Goal: Task Accomplishment & Management: Use online tool/utility

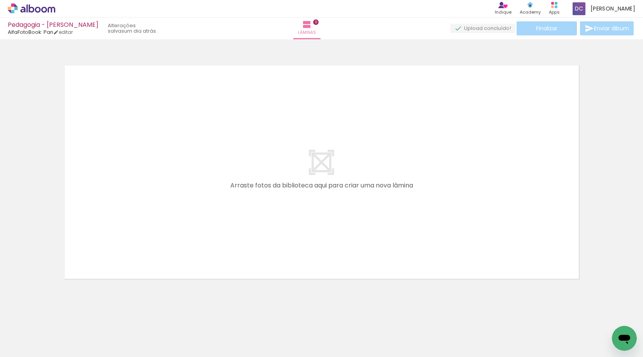
scroll to position [0, 128]
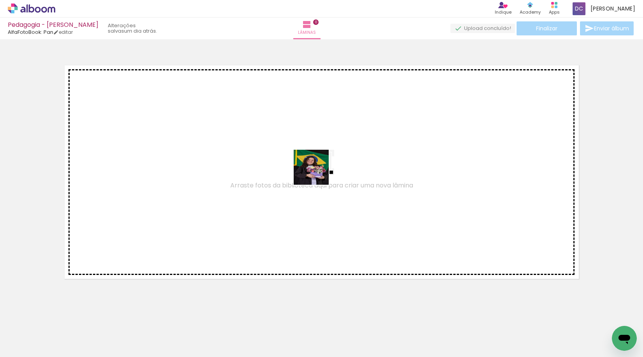
drag, startPoint x: 258, startPoint y: 330, endPoint x: 317, endPoint y: 172, distance: 168.7
click at [317, 172] on quentale-workspace at bounding box center [321, 178] width 643 height 357
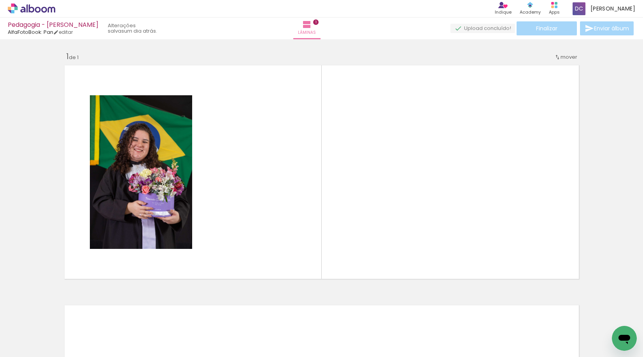
drag, startPoint x: 298, startPoint y: 321, endPoint x: 300, endPoint y: 278, distance: 42.8
click at [300, 278] on quentale-workspace at bounding box center [321, 178] width 643 height 357
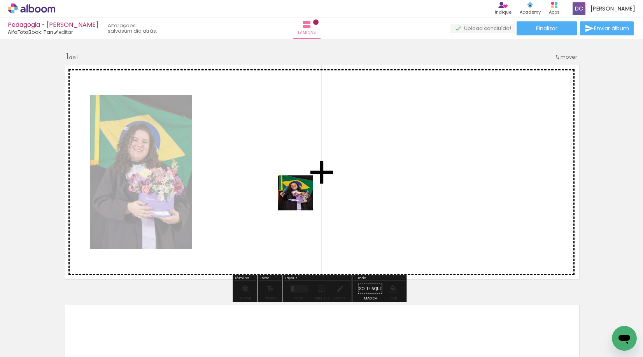
drag, startPoint x: 301, startPoint y: 341, endPoint x: 301, endPoint y: 197, distance: 144.0
click at [301, 197] on quentale-workspace at bounding box center [321, 178] width 643 height 357
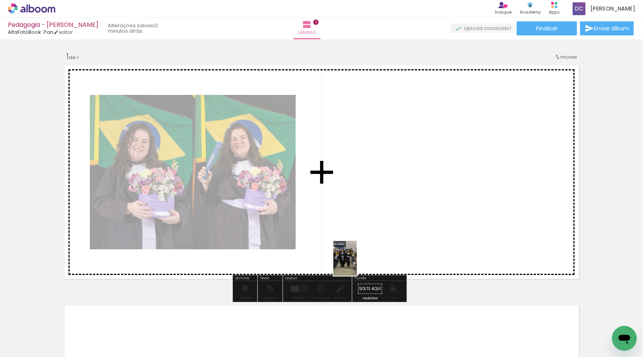
drag, startPoint x: 346, startPoint y: 337, endPoint x: 357, endPoint y: 264, distance: 73.2
click at [357, 264] on quentale-workspace at bounding box center [321, 178] width 643 height 357
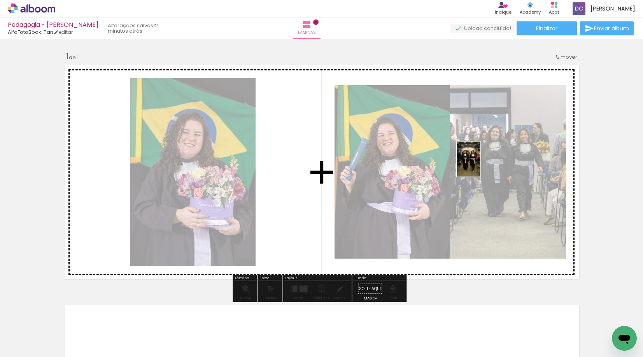
drag, startPoint x: 379, startPoint y: 340, endPoint x: 481, endPoint y: 165, distance: 202.3
click at [481, 165] on quentale-workspace at bounding box center [321, 178] width 643 height 357
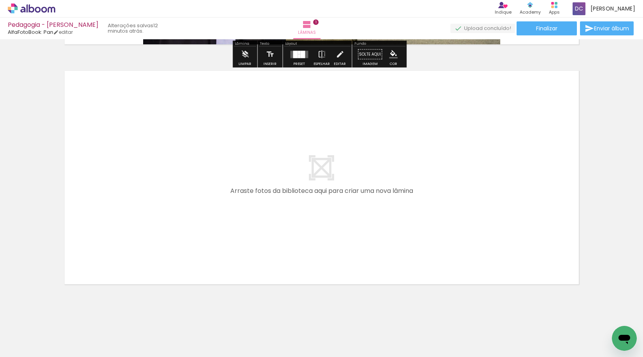
scroll to position [241, 0]
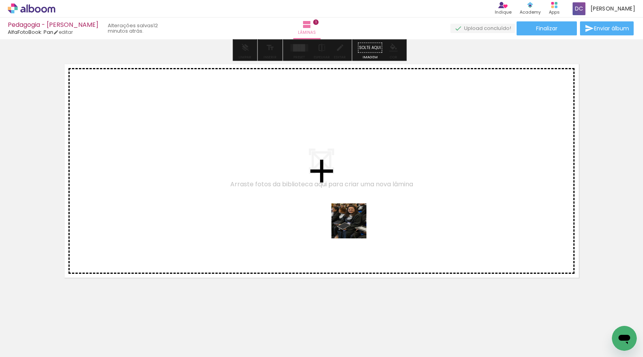
drag, startPoint x: 475, startPoint y: 336, endPoint x: 324, endPoint y: 204, distance: 200.4
click at [324, 204] on quentale-workspace at bounding box center [321, 178] width 643 height 357
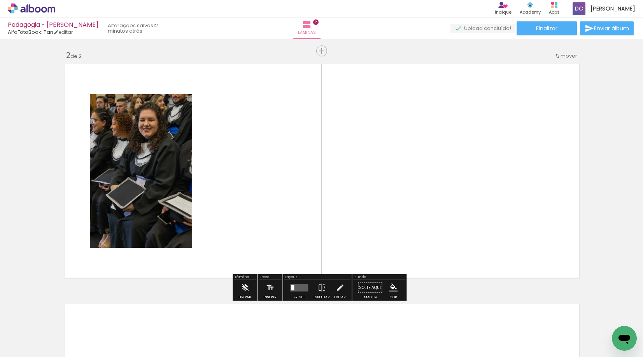
scroll to position [239, 0]
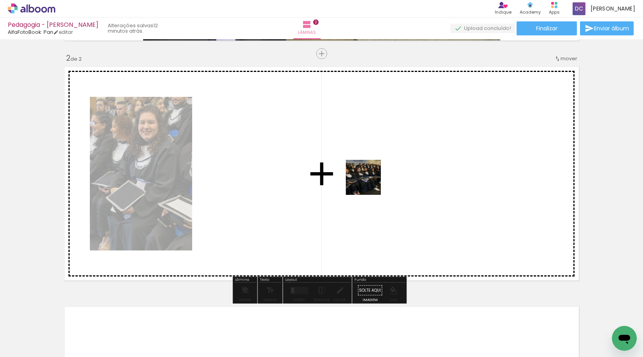
drag, startPoint x: 431, startPoint y: 330, endPoint x: 358, endPoint y: 168, distance: 178.0
click at [358, 168] on quentale-workspace at bounding box center [321, 178] width 643 height 357
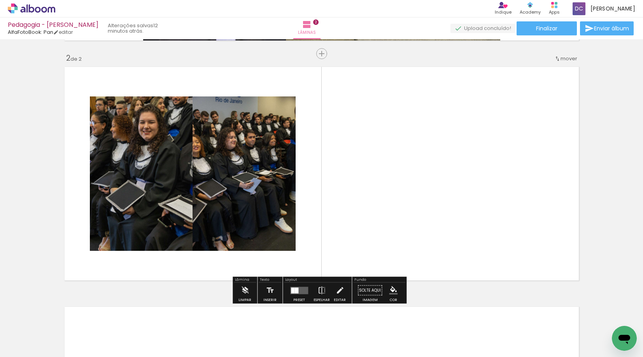
scroll to position [0, 0]
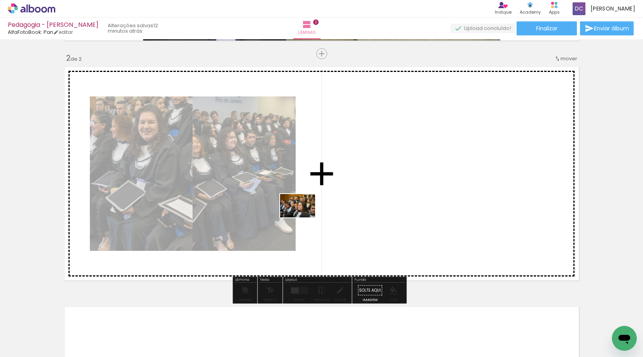
drag, startPoint x: 82, startPoint y: 340, endPoint x: 303, endPoint y: 217, distance: 252.5
click at [303, 217] on quentale-workspace at bounding box center [321, 178] width 643 height 357
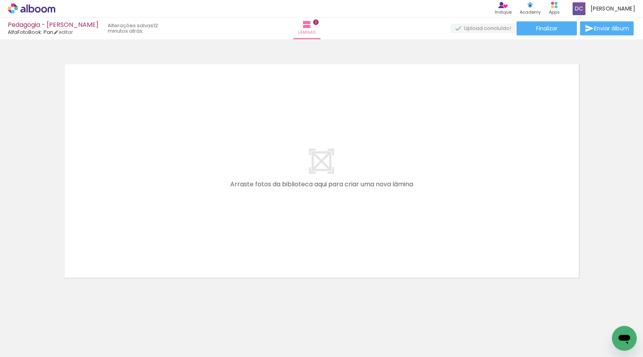
scroll to position [0, 549]
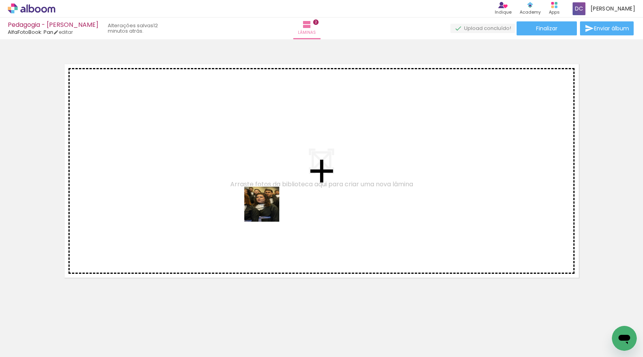
drag, startPoint x: 232, startPoint y: 330, endPoint x: 268, endPoint y: 349, distance: 41.6
click at [268, 206] on quentale-workspace at bounding box center [321, 178] width 643 height 357
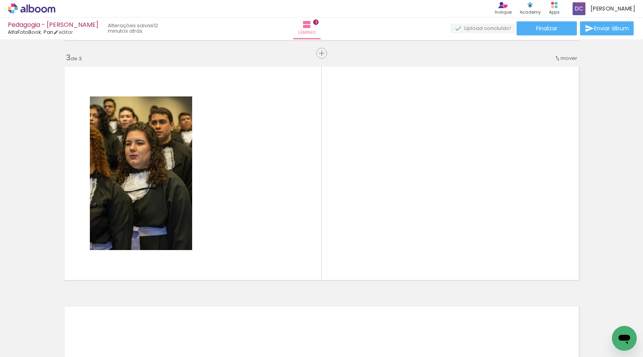
scroll to position [479, 0]
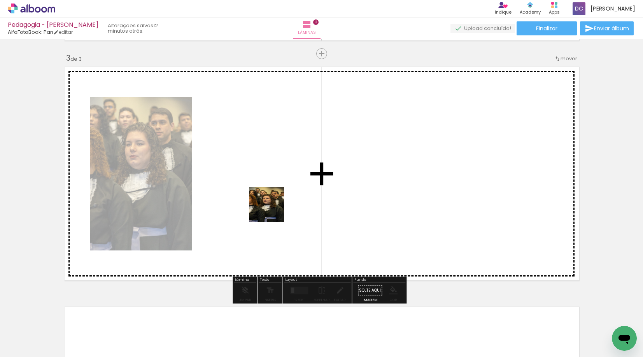
drag, startPoint x: 265, startPoint y: 335, endPoint x: 274, endPoint y: 196, distance: 138.8
click at [274, 196] on quentale-workspace at bounding box center [321, 178] width 643 height 357
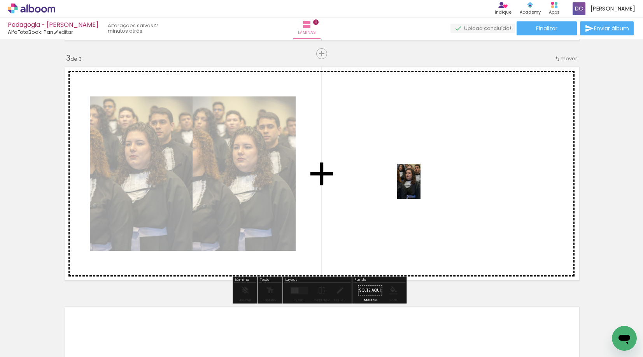
drag, startPoint x: 137, startPoint y: 336, endPoint x: 421, endPoint y: 187, distance: 319.9
click at [421, 187] on quentale-workspace at bounding box center [321, 178] width 643 height 357
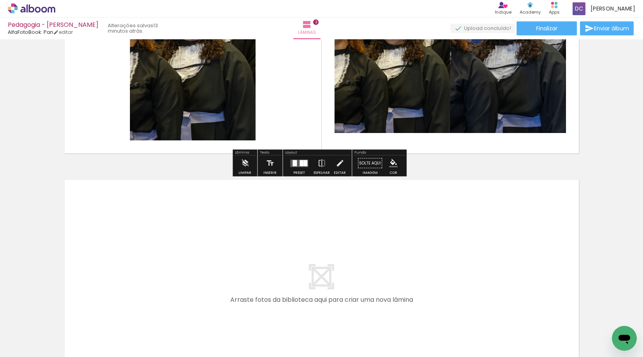
scroll to position [673, 0]
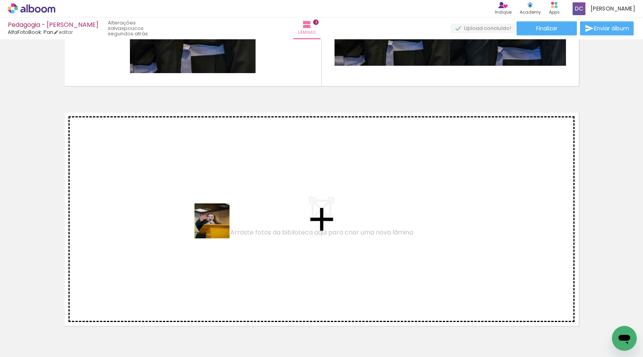
drag, startPoint x: 163, startPoint y: 330, endPoint x: 222, endPoint y: 216, distance: 127.9
click at [222, 216] on quentale-workspace at bounding box center [321, 178] width 643 height 357
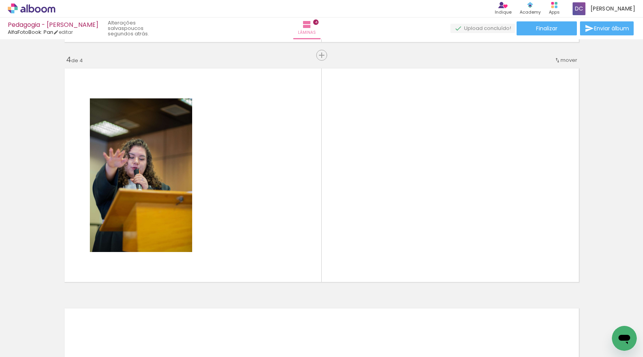
scroll to position [719, 0]
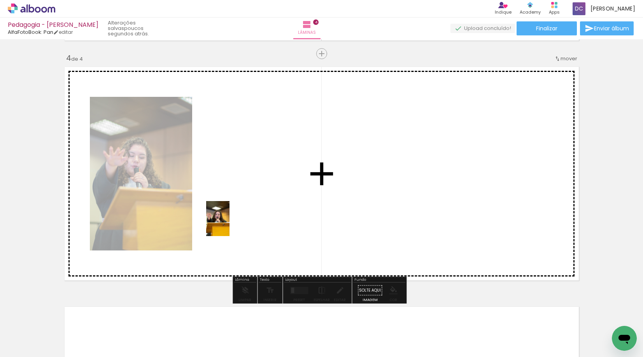
drag, startPoint x: 128, startPoint y: 333, endPoint x: 230, endPoint y: 225, distance: 148.1
click at [230, 225] on quentale-workspace at bounding box center [321, 178] width 643 height 357
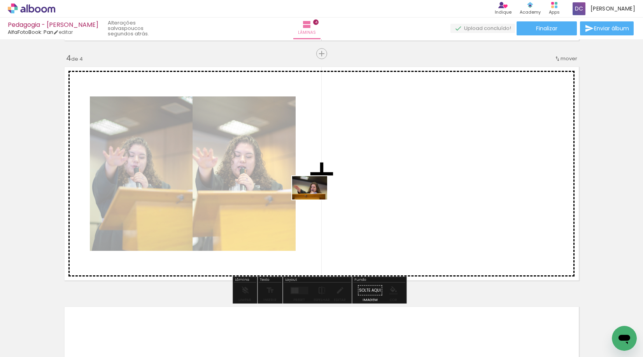
drag, startPoint x: 217, startPoint y: 339, endPoint x: 316, endPoint y: 200, distance: 170.0
click at [316, 200] on quentale-workspace at bounding box center [321, 178] width 643 height 357
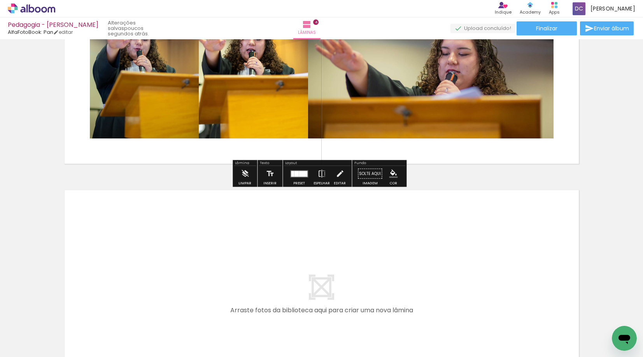
scroll to position [961, 0]
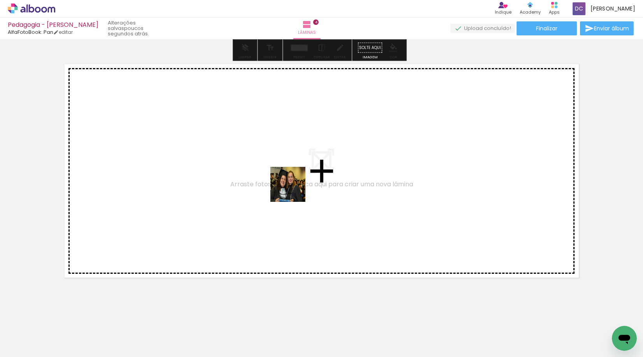
drag, startPoint x: 255, startPoint y: 327, endPoint x: 294, endPoint y: 190, distance: 142.0
click at [294, 190] on quentale-workspace at bounding box center [321, 178] width 643 height 357
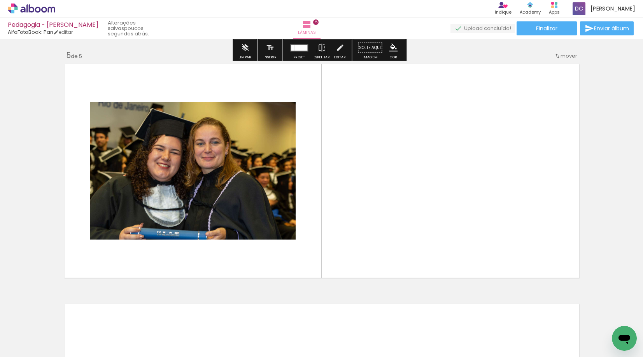
scroll to position [959, 0]
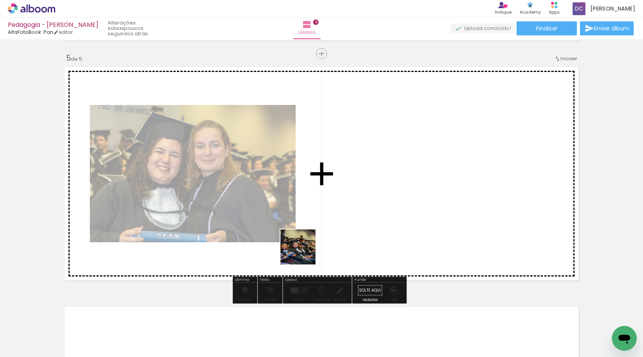
drag, startPoint x: 298, startPoint y: 336, endPoint x: 329, endPoint y: 284, distance: 61.1
click at [307, 249] on quentale-workspace at bounding box center [321, 178] width 643 height 357
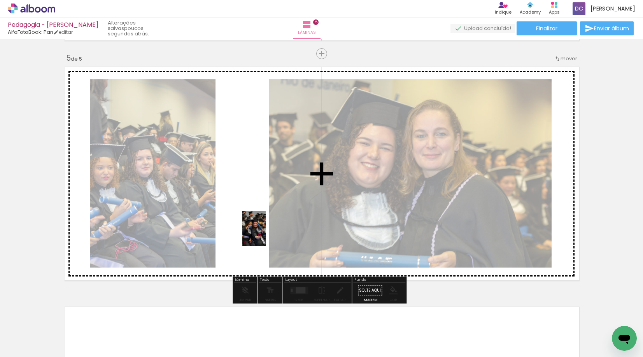
drag, startPoint x: 341, startPoint y: 340, endPoint x: 266, endPoint y: 234, distance: 130.3
click at [266, 234] on quentale-workspace at bounding box center [321, 178] width 643 height 357
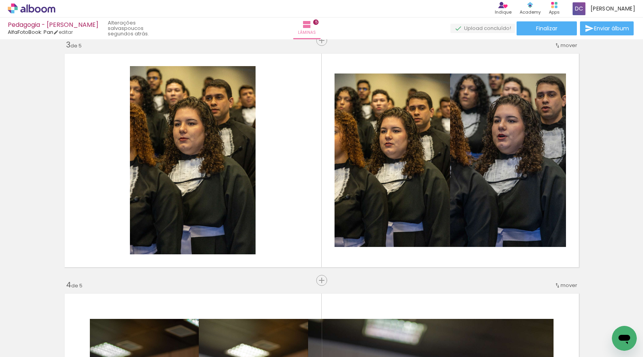
scroll to position [453, 0]
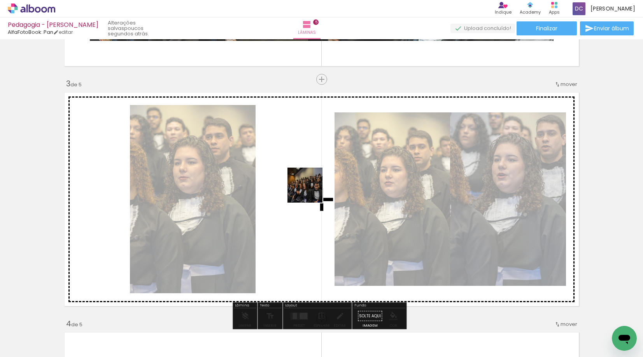
drag, startPoint x: 182, startPoint y: 329, endPoint x: 319, endPoint y: 185, distance: 199.0
click at [319, 185] on quentale-workspace at bounding box center [321, 178] width 643 height 357
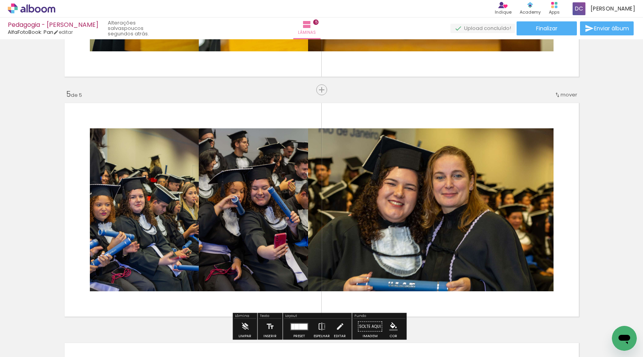
scroll to position [920, 0]
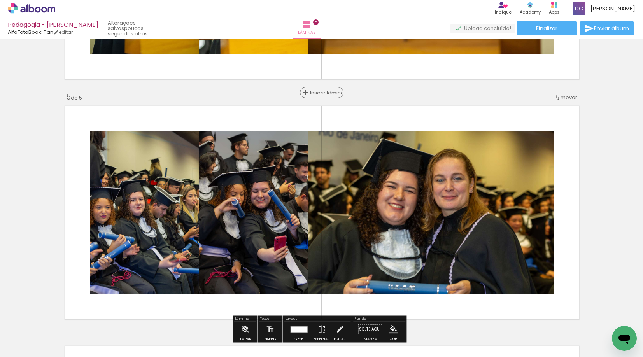
click at [320, 92] on span "Inserir lâmina" at bounding box center [325, 92] width 30 height 5
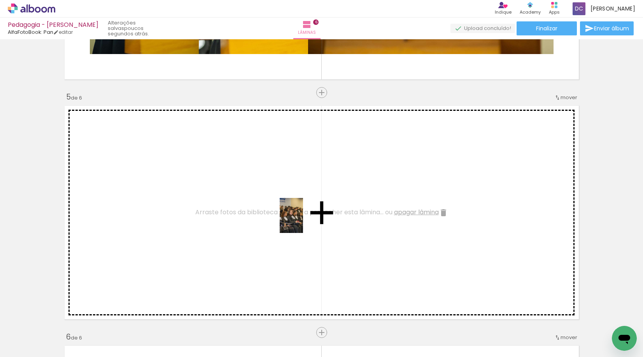
drag, startPoint x: 408, startPoint y: 326, endPoint x: 303, endPoint y: 221, distance: 148.3
click at [303, 221] on quentale-workspace at bounding box center [321, 178] width 643 height 357
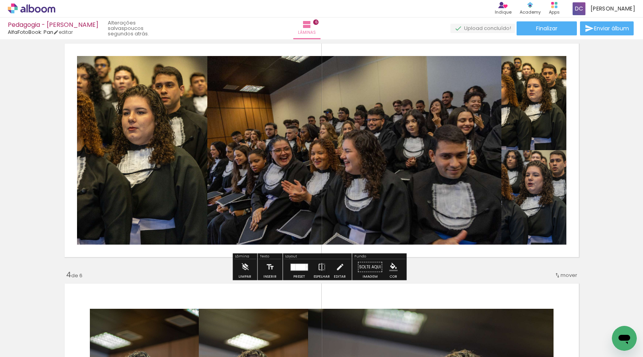
scroll to position [506, 0]
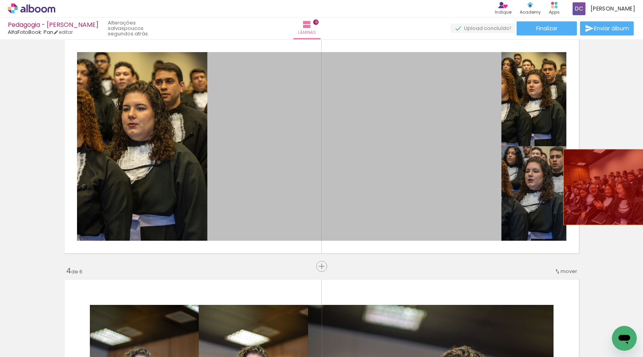
drag, startPoint x: 292, startPoint y: 153, endPoint x: 619, endPoint y: 187, distance: 329.4
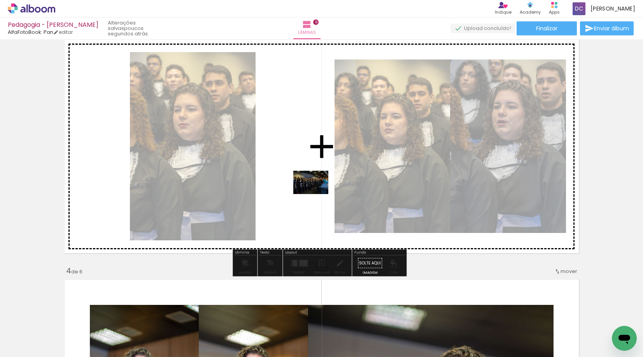
drag, startPoint x: 267, startPoint y: 333, endPoint x: 317, endPoint y: 194, distance: 147.9
click at [317, 194] on quentale-workspace at bounding box center [321, 178] width 643 height 357
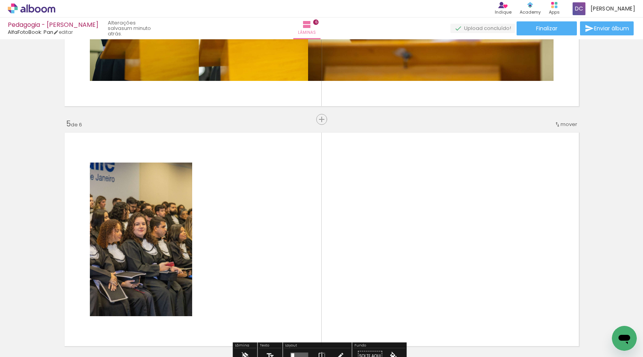
scroll to position [934, 0]
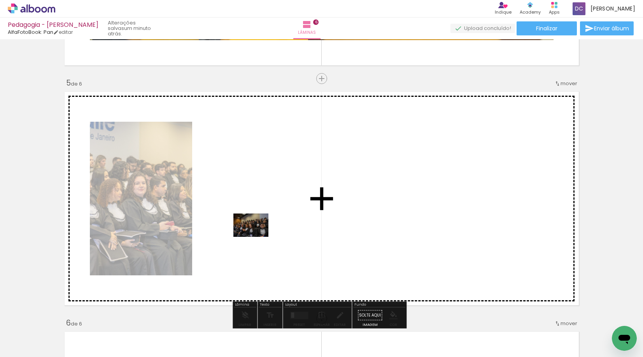
drag, startPoint x: 182, startPoint y: 336, endPoint x: 257, endPoint y: 237, distance: 124.4
click at [257, 237] on quentale-workspace at bounding box center [321, 178] width 643 height 357
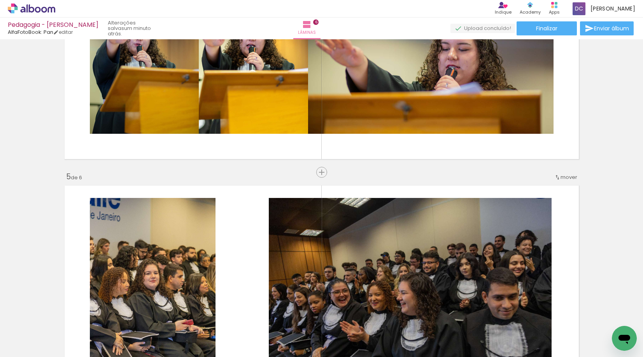
scroll to position [739, 0]
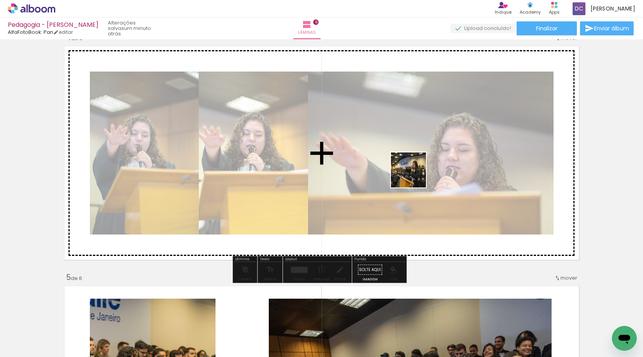
drag, startPoint x: 232, startPoint y: 337, endPoint x: 420, endPoint y: 163, distance: 256.6
click at [420, 163] on quentale-workspace at bounding box center [321, 178] width 643 height 357
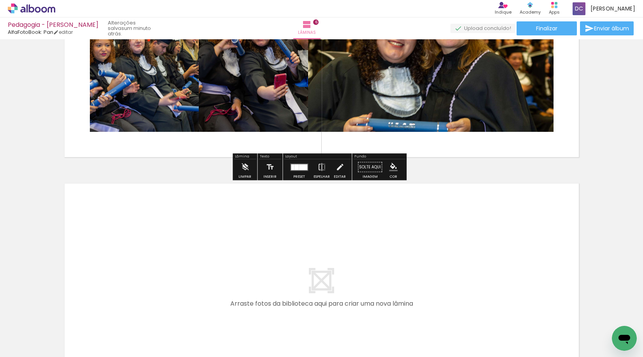
scroll to position [1323, 0]
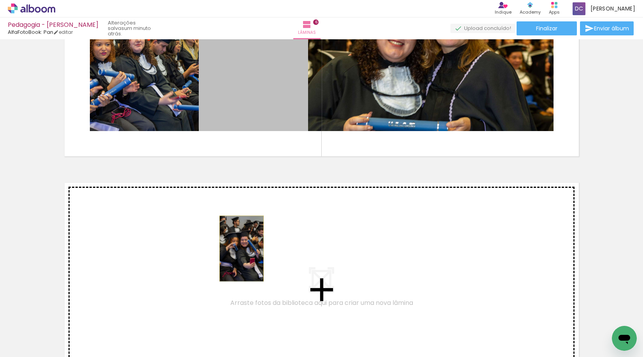
drag, startPoint x: 277, startPoint y: 96, endPoint x: 239, endPoint y: 249, distance: 157.8
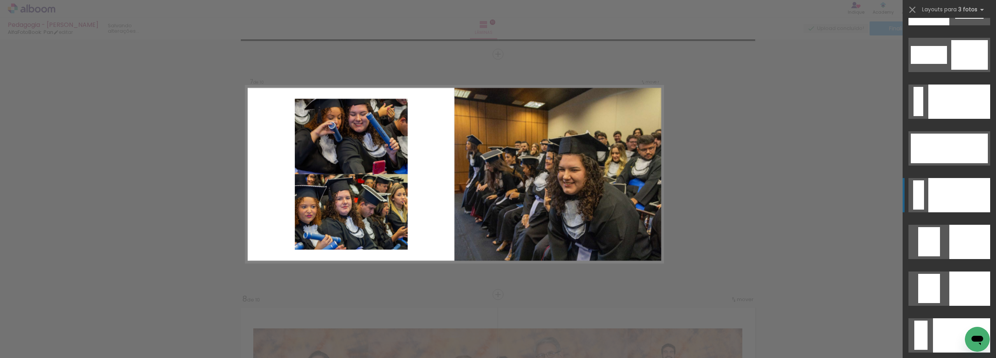
scroll to position [8132, 0]
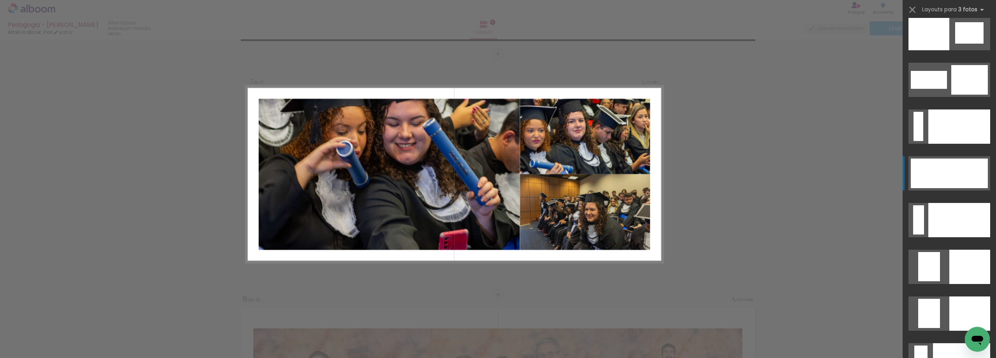
click at [965, 170] on div at bounding box center [975, 165] width 25 height 15
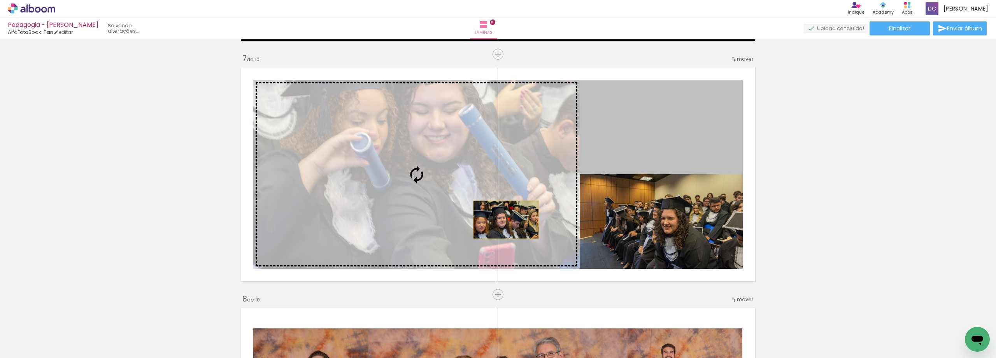
drag, startPoint x: 686, startPoint y: 151, endPoint x: 503, endPoint y: 219, distance: 195.1
click at [0, 0] on slot at bounding box center [0, 0] width 0 height 0
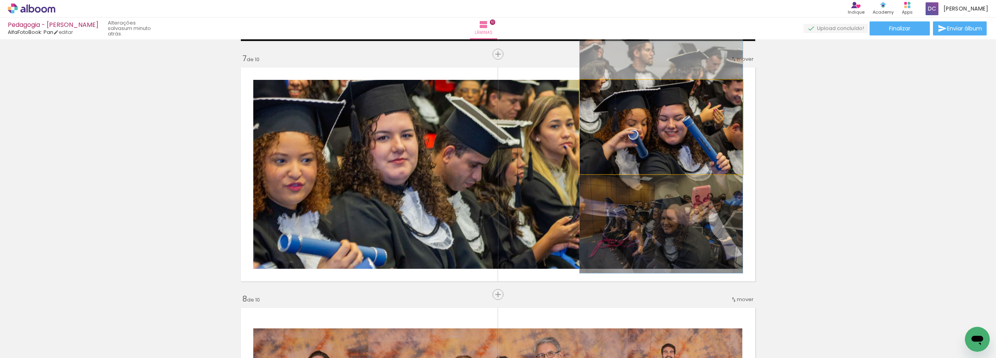
drag, startPoint x: 675, startPoint y: 107, endPoint x: 674, endPoint y: 131, distance: 23.8
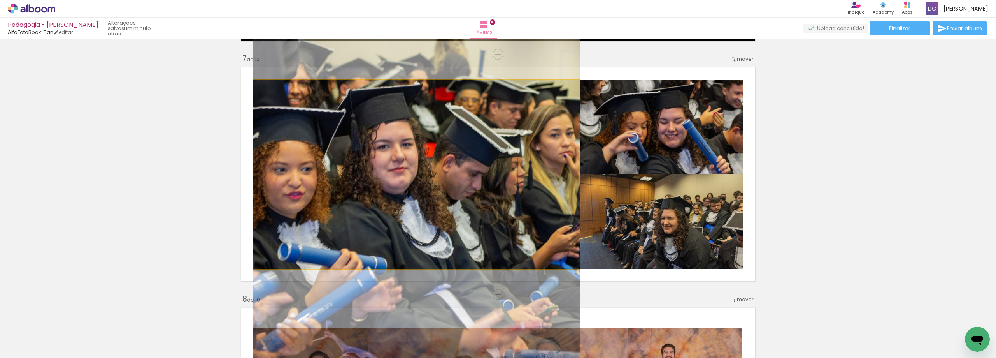
drag, startPoint x: 431, startPoint y: 168, endPoint x: 431, endPoint y: 172, distance: 4.3
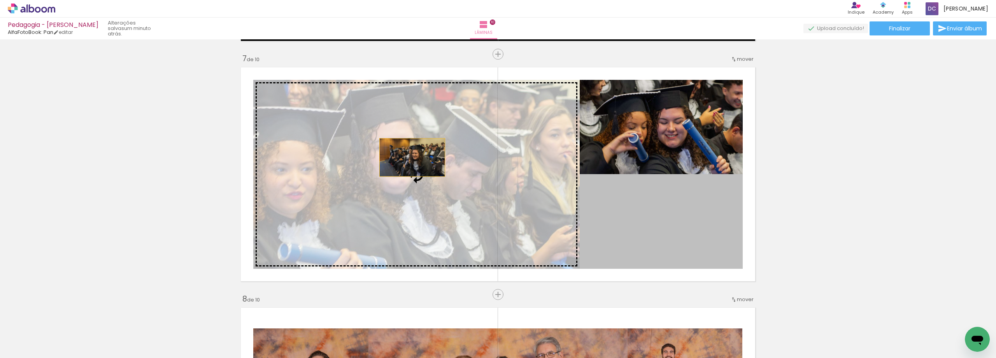
drag, startPoint x: 637, startPoint y: 207, endPoint x: 400, endPoint y: 157, distance: 242.8
click at [0, 0] on slot at bounding box center [0, 0] width 0 height 0
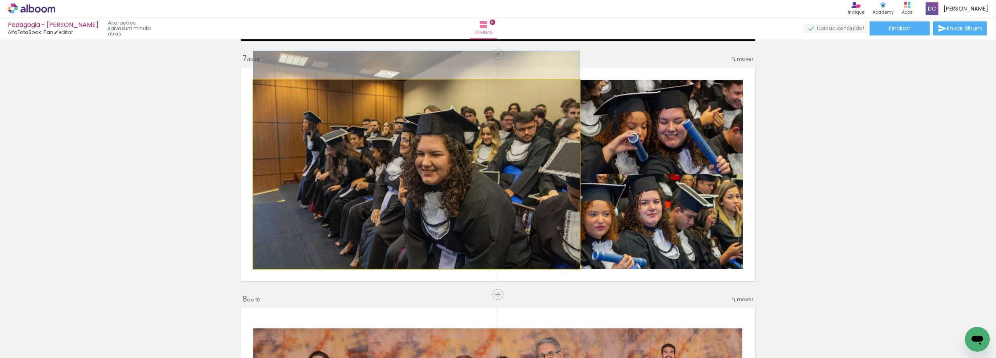
drag, startPoint x: 453, startPoint y: 163, endPoint x: 454, endPoint y: 146, distance: 17.9
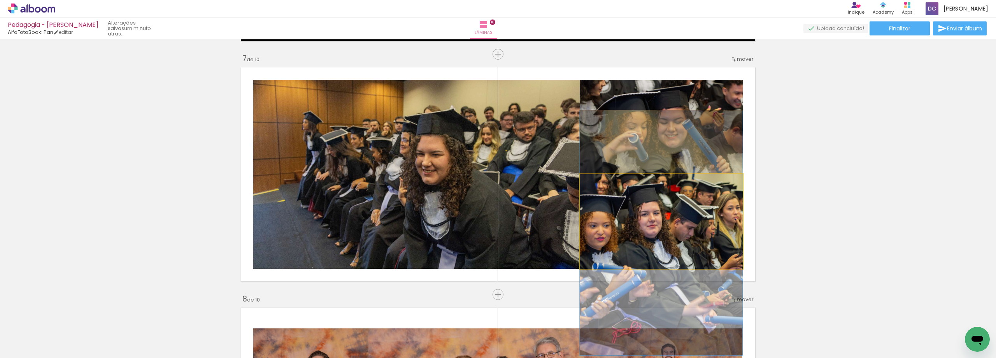
drag, startPoint x: 660, startPoint y: 214, endPoint x: 660, endPoint y: 225, distance: 11.3
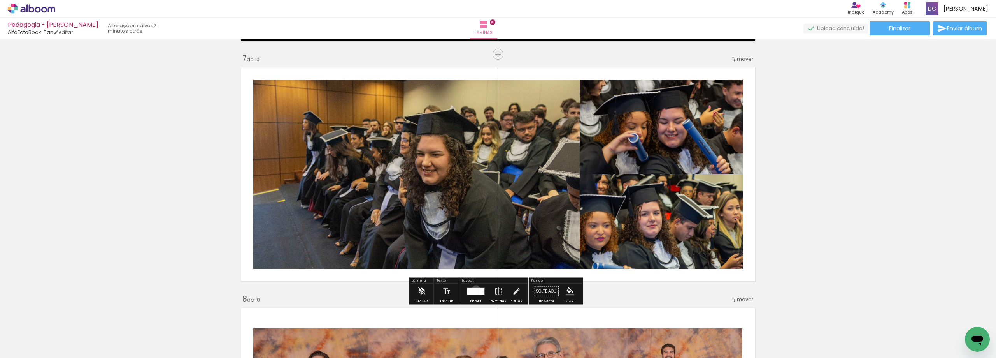
click at [474, 289] on div at bounding box center [473, 291] width 12 height 7
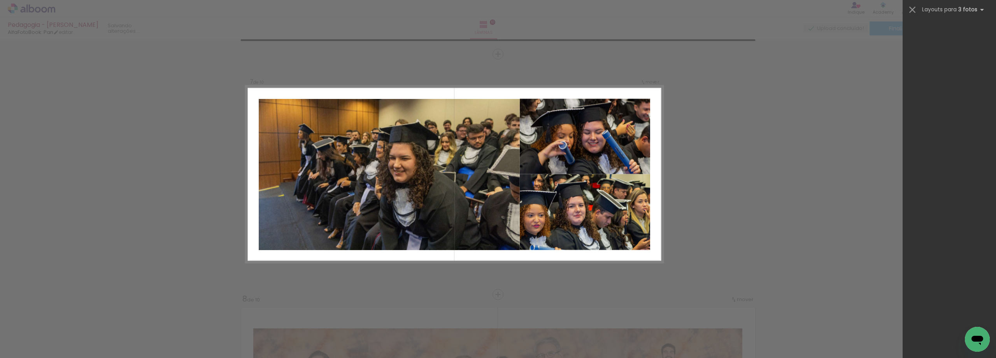
scroll to position [0, 0]
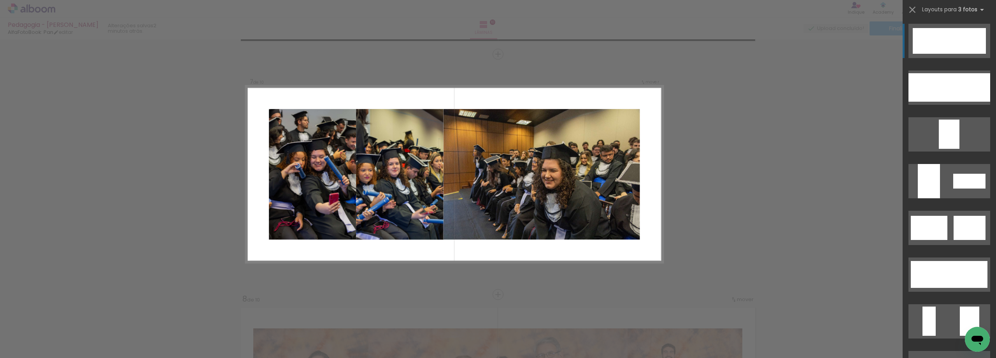
click at [967, 51] on div at bounding box center [966, 41] width 39 height 26
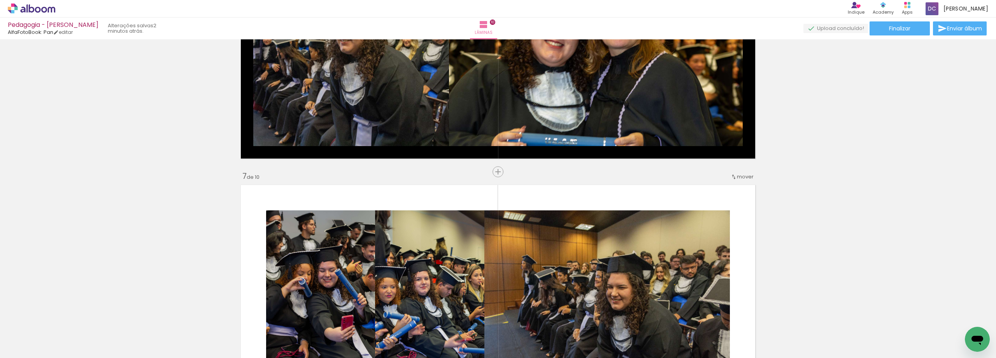
scroll to position [1438, 0]
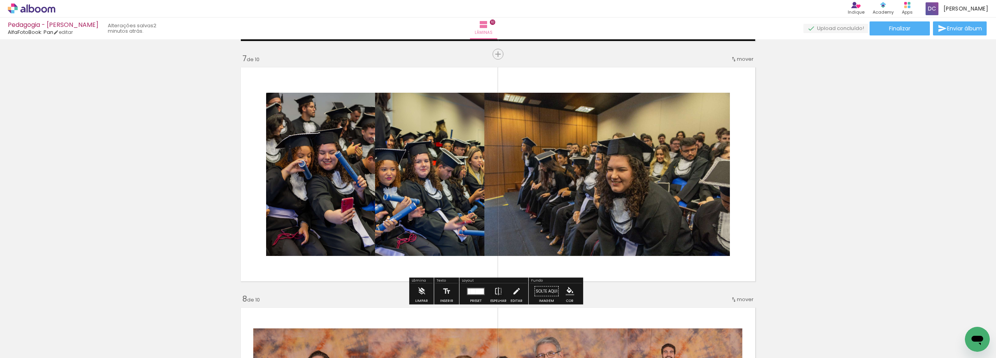
click at [677, 181] on quentale-photo at bounding box center [607, 174] width 246 height 163
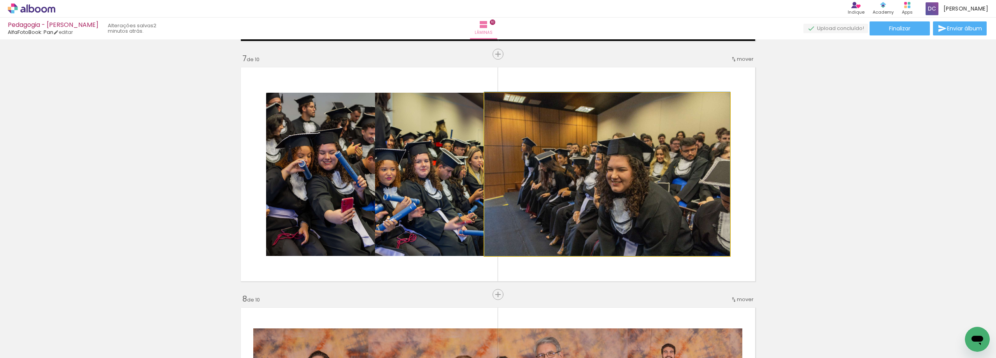
click at [723, 171] on quentale-photo at bounding box center [607, 174] width 246 height 163
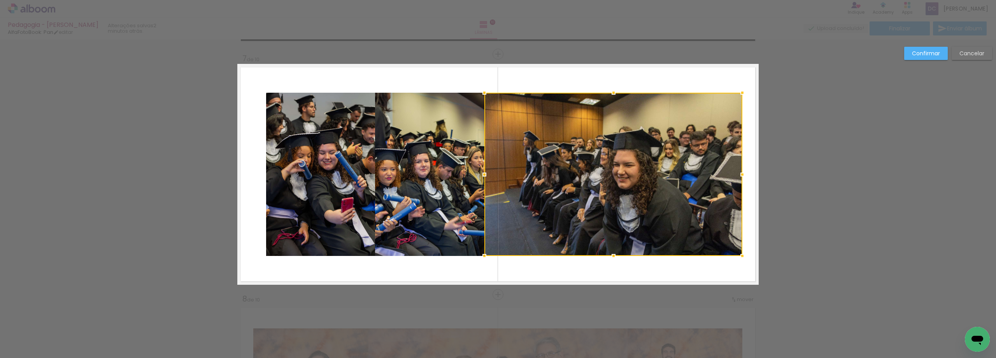
drag, startPoint x: 730, startPoint y: 172, endPoint x: 744, endPoint y: 173, distance: 13.7
click at [744, 173] on div at bounding box center [743, 175] width 16 height 16
click at [635, 161] on quentale-photo at bounding box center [613, 174] width 258 height 163
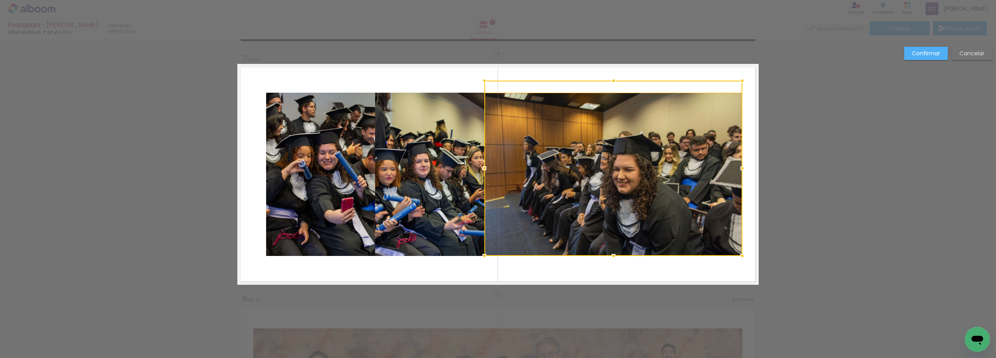
drag, startPoint x: 610, startPoint y: 94, endPoint x: 612, endPoint y: 82, distance: 12.2
click at [612, 82] on div at bounding box center [614, 81] width 16 height 16
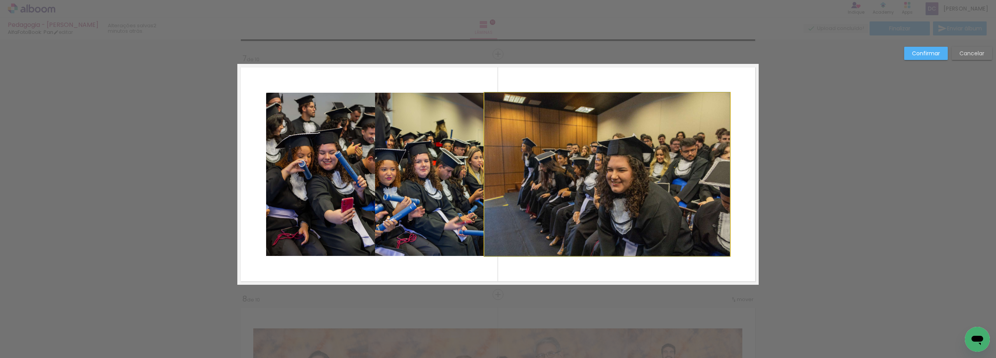
click at [628, 210] on quentale-photo at bounding box center [607, 174] width 246 height 163
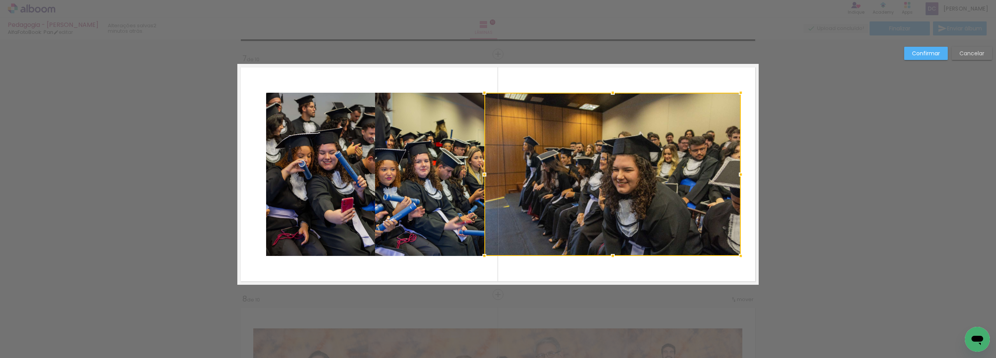
drag, startPoint x: 730, startPoint y: 175, endPoint x: 740, endPoint y: 176, distance: 10.9
click at [740, 176] on div at bounding box center [741, 175] width 16 height 16
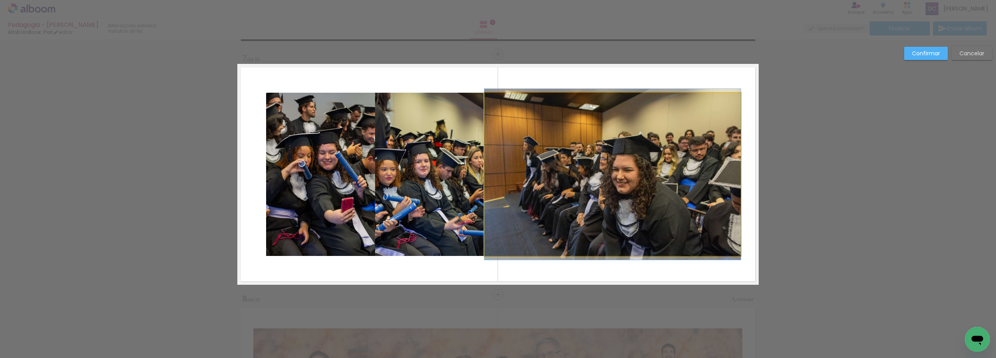
click at [610, 95] on quentale-photo at bounding box center [612, 174] width 256 height 163
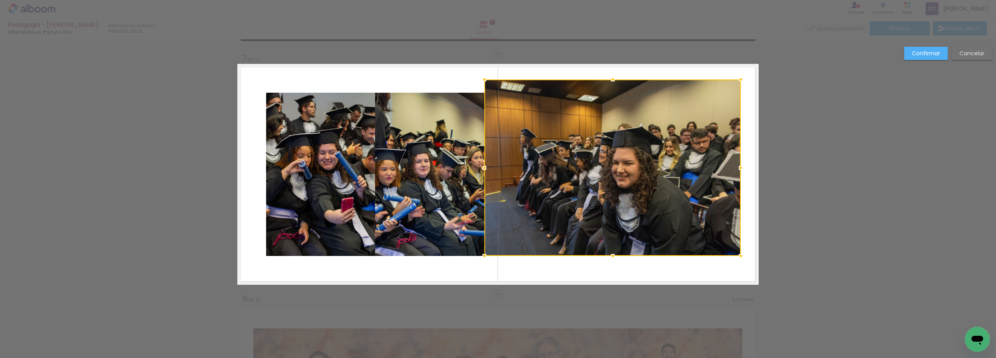
drag, startPoint x: 612, startPoint y: 94, endPoint x: 613, endPoint y: 81, distance: 13.3
click at [613, 81] on div at bounding box center [613, 80] width 16 height 16
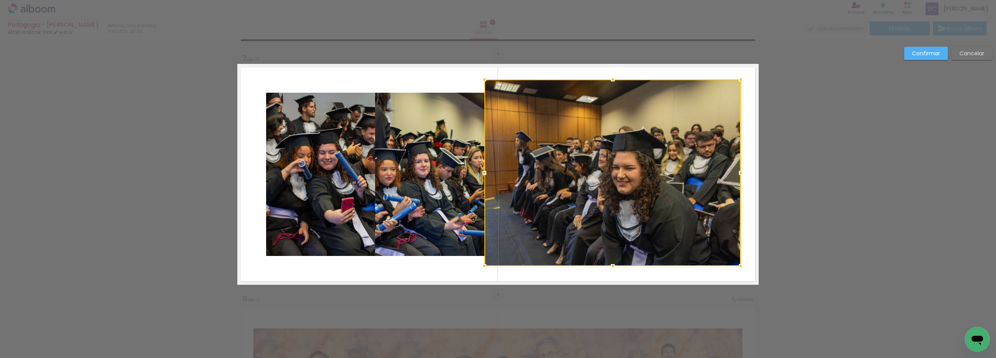
drag, startPoint x: 611, startPoint y: 257, endPoint x: 611, endPoint y: 267, distance: 10.1
click at [611, 267] on div at bounding box center [613, 266] width 16 height 16
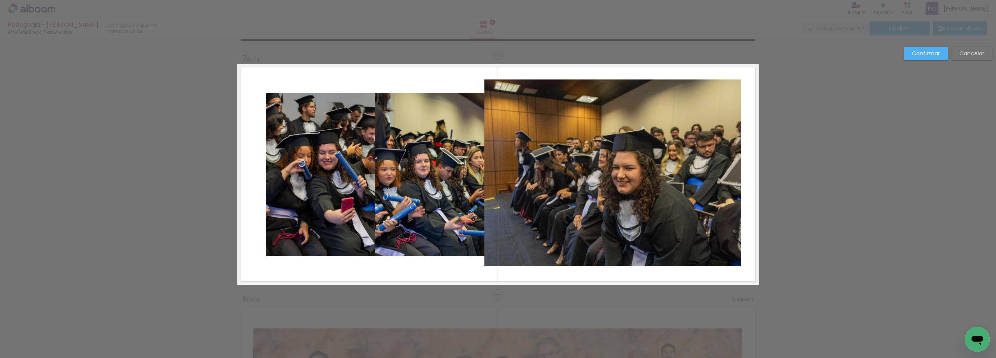
click at [430, 173] on quentale-photo at bounding box center [429, 174] width 109 height 163
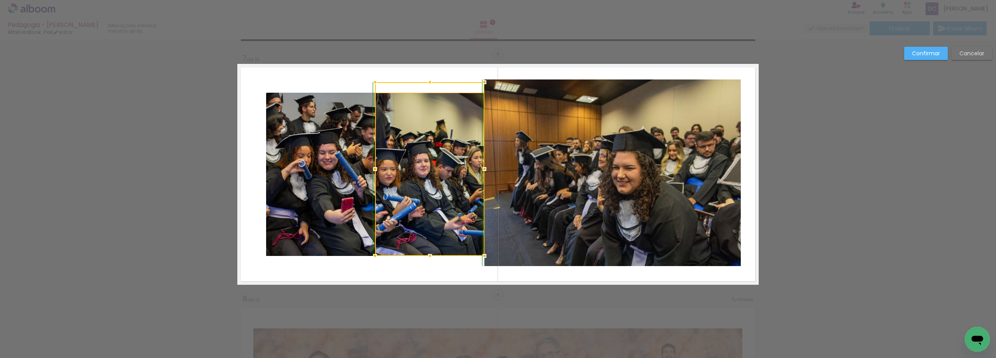
drag, startPoint x: 432, startPoint y: 93, endPoint x: 437, endPoint y: 69, distance: 24.2
click at [437, 69] on album-spread "7 de 10" at bounding box center [497, 174] width 521 height 221
click at [434, 120] on quentale-photo at bounding box center [429, 174] width 109 height 163
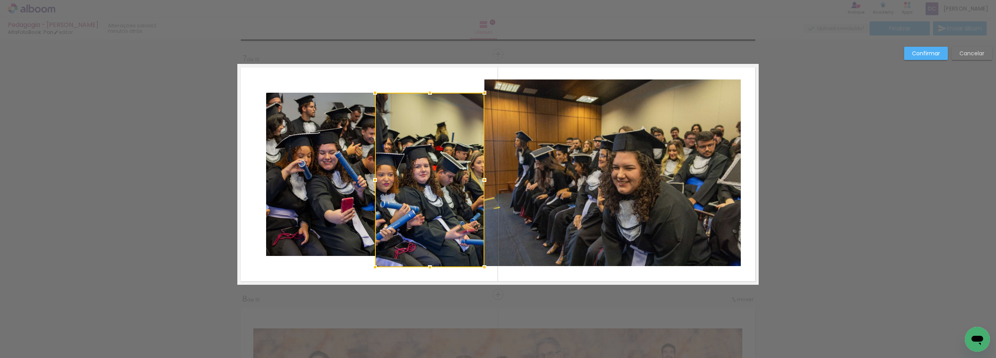
drag, startPoint x: 428, startPoint y: 259, endPoint x: 426, endPoint y: 271, distance: 11.8
click at [426, 271] on div at bounding box center [430, 267] width 16 height 16
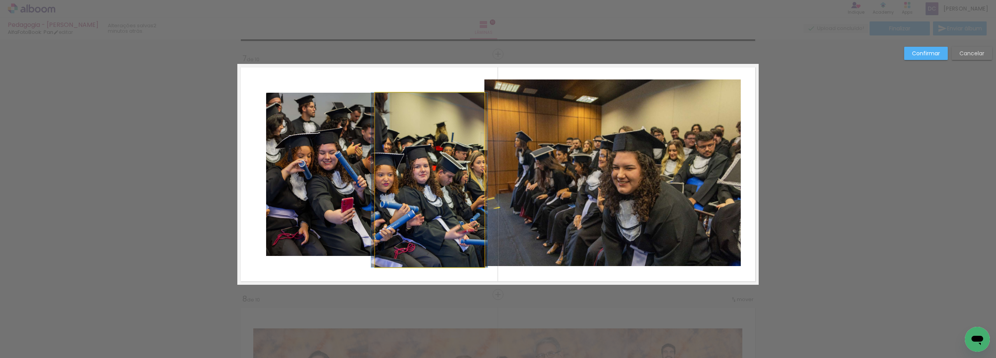
drag, startPoint x: 451, startPoint y: 209, endPoint x: 451, endPoint y: 186, distance: 23.0
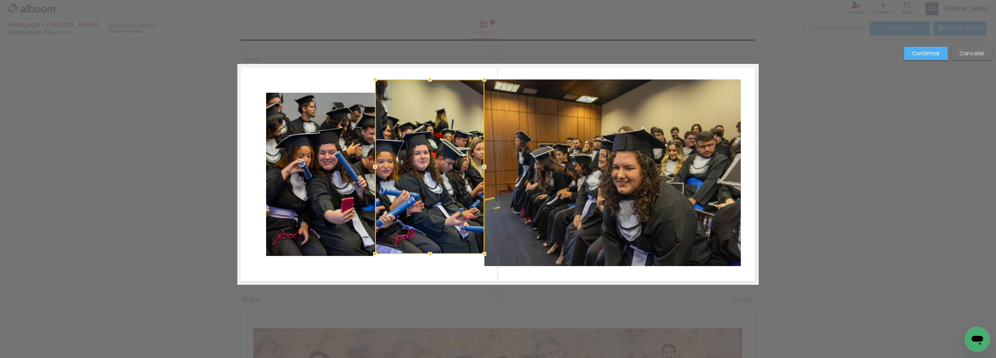
drag, startPoint x: 445, startPoint y: 191, endPoint x: 444, endPoint y: 177, distance: 13.3
click at [444, 177] on div at bounding box center [429, 166] width 109 height 174
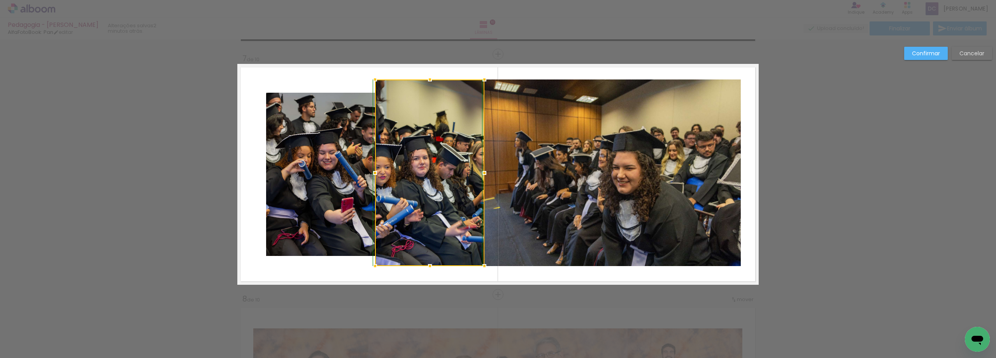
drag, startPoint x: 427, startPoint y: 252, endPoint x: 427, endPoint y: 262, distance: 9.7
click at [427, 262] on div at bounding box center [430, 266] width 16 height 16
click at [342, 198] on quentale-photo at bounding box center [320, 174] width 109 height 163
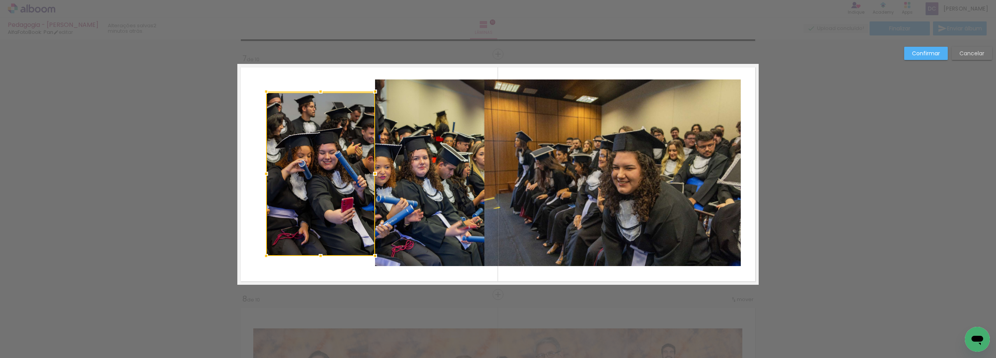
drag, startPoint x: 319, startPoint y: 93, endPoint x: 321, endPoint y: 80, distance: 13.0
click at [321, 80] on album-spread "7 de 10" at bounding box center [497, 174] width 521 height 221
click at [317, 109] on quentale-photo at bounding box center [320, 174] width 109 height 163
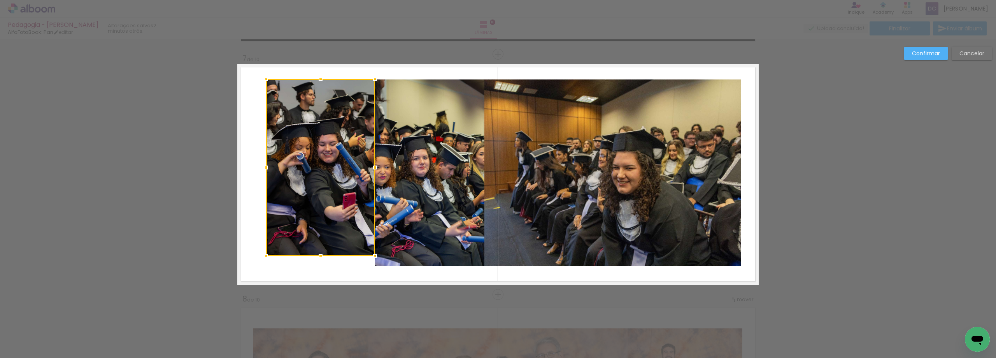
drag, startPoint x: 315, startPoint y: 91, endPoint x: 317, endPoint y: 77, distance: 13.8
click at [317, 77] on div at bounding box center [321, 79] width 16 height 16
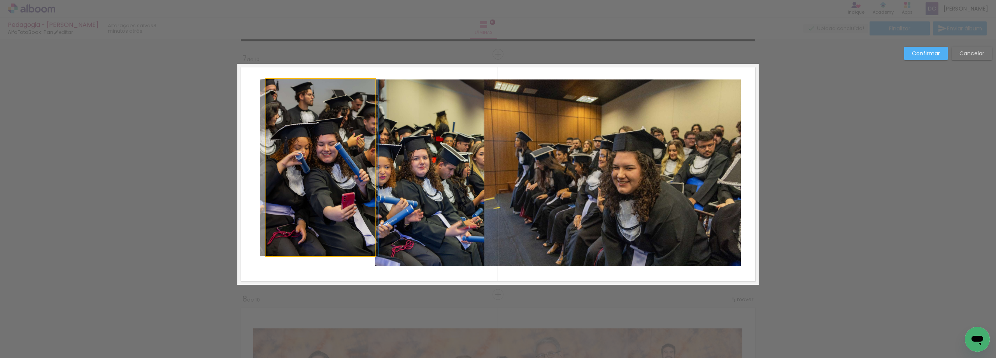
drag, startPoint x: 330, startPoint y: 192, endPoint x: 328, endPoint y: 208, distance: 16.4
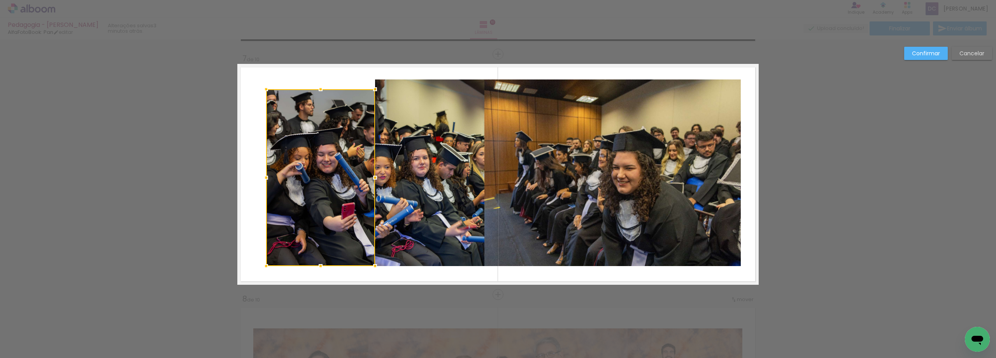
drag, startPoint x: 328, startPoint y: 194, endPoint x: 327, endPoint y: 204, distance: 10.2
click at [327, 204] on div at bounding box center [320, 177] width 109 height 177
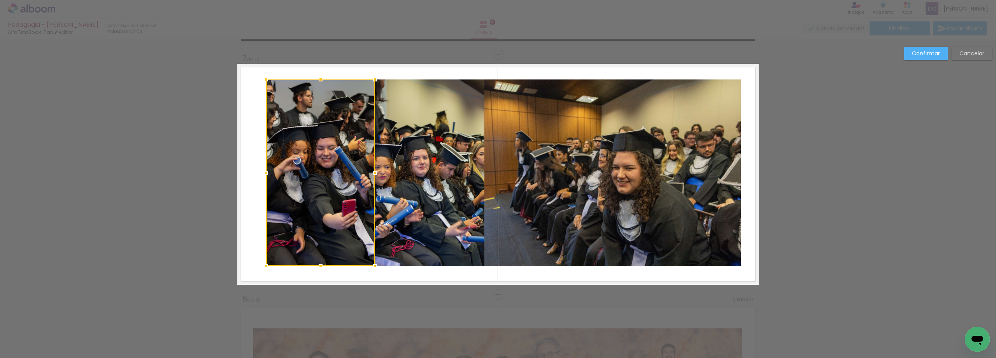
drag, startPoint x: 319, startPoint y: 89, endPoint x: 319, endPoint y: 81, distance: 8.2
click at [319, 81] on div at bounding box center [321, 80] width 16 height 16
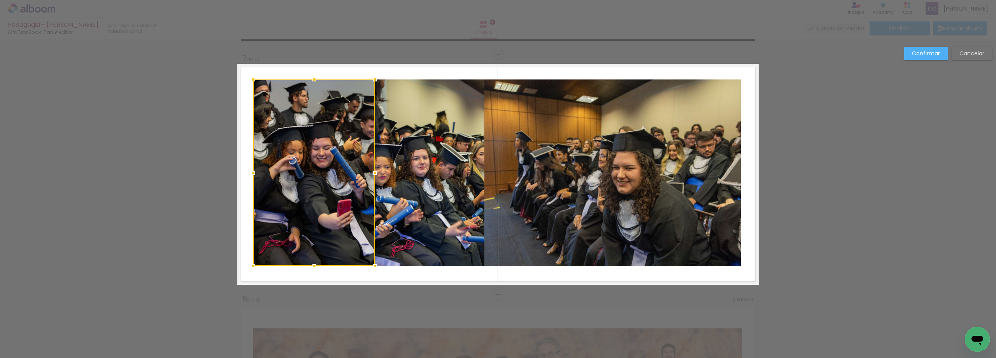
drag, startPoint x: 265, startPoint y: 171, endPoint x: 253, endPoint y: 171, distance: 12.8
click at [253, 171] on div at bounding box center [254, 173] width 16 height 16
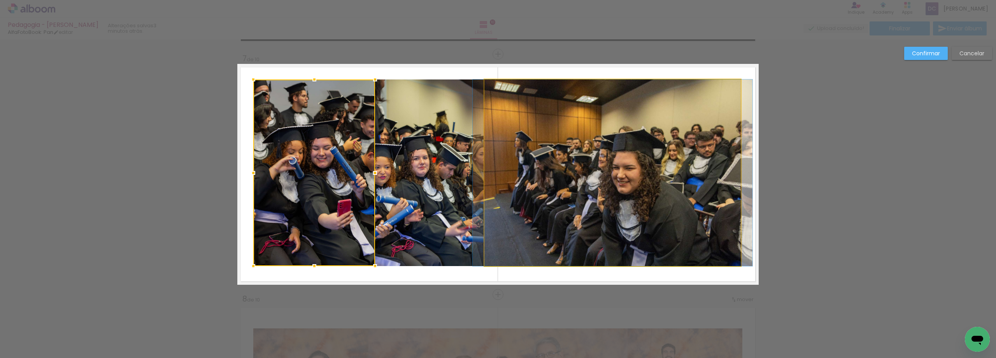
click at [571, 213] on quentale-photo at bounding box center [612, 172] width 256 height 186
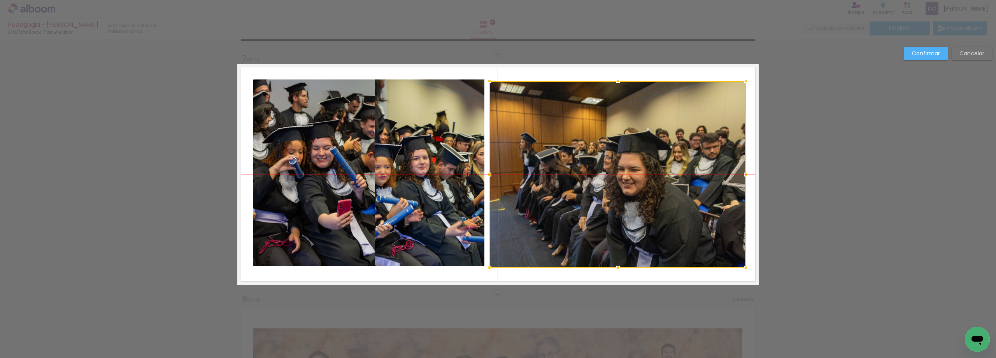
drag, startPoint x: 584, startPoint y: 205, endPoint x: 589, endPoint y: 207, distance: 5.6
click at [589, 207] on div at bounding box center [617, 174] width 256 height 186
click at [407, 198] on quentale-photo at bounding box center [429, 172] width 109 height 186
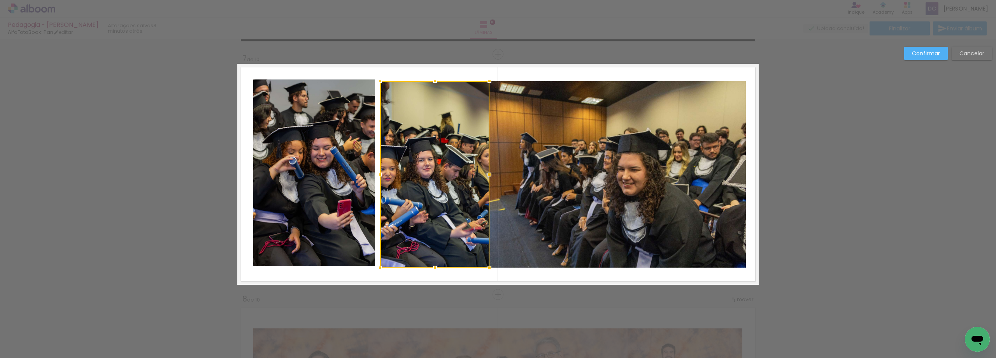
drag, startPoint x: 407, startPoint y: 198, endPoint x: 412, endPoint y: 201, distance: 5.9
click at [412, 201] on div at bounding box center [434, 174] width 109 height 186
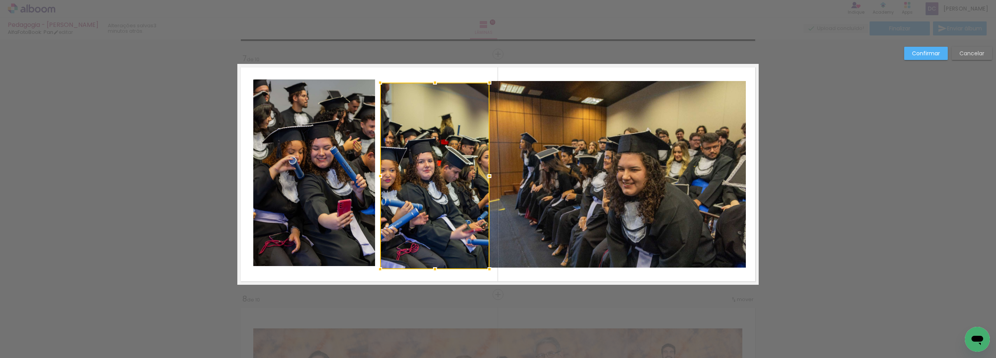
click at [459, 143] on div at bounding box center [434, 175] width 109 height 186
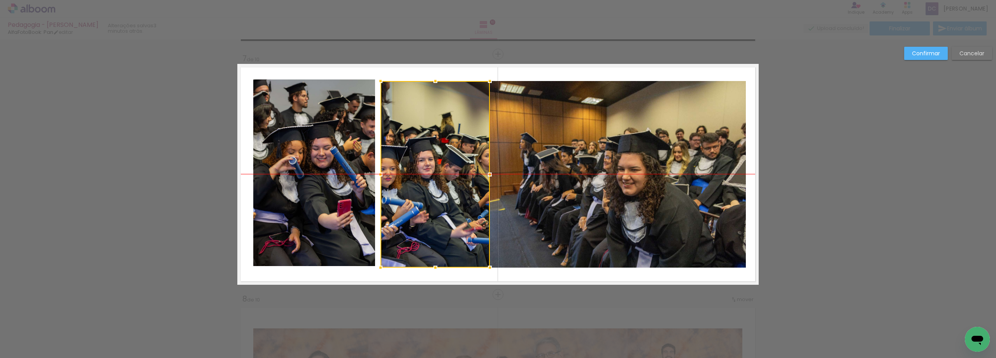
click at [459, 146] on div at bounding box center [435, 174] width 109 height 186
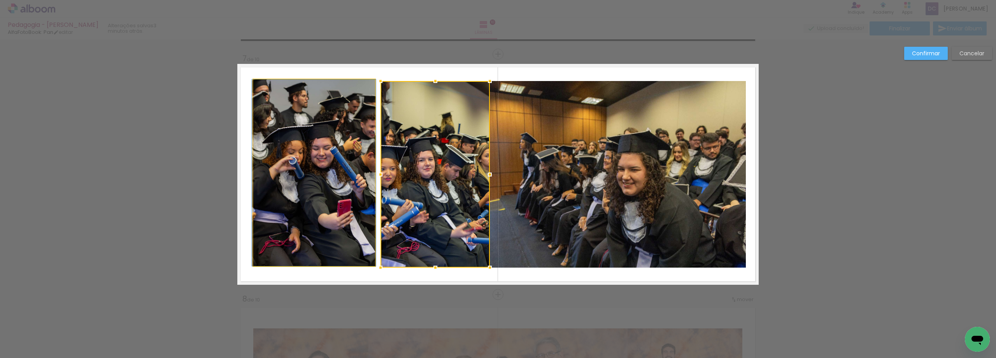
click at [358, 160] on quentale-photo at bounding box center [314, 172] width 122 height 186
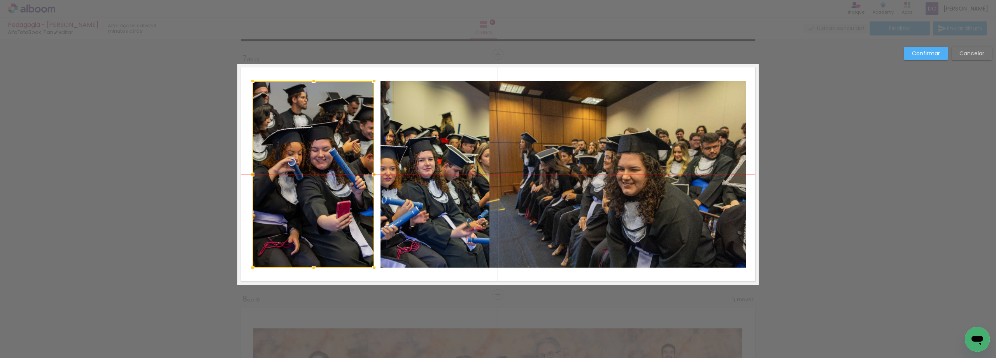
click at [349, 153] on div at bounding box center [314, 174] width 122 height 186
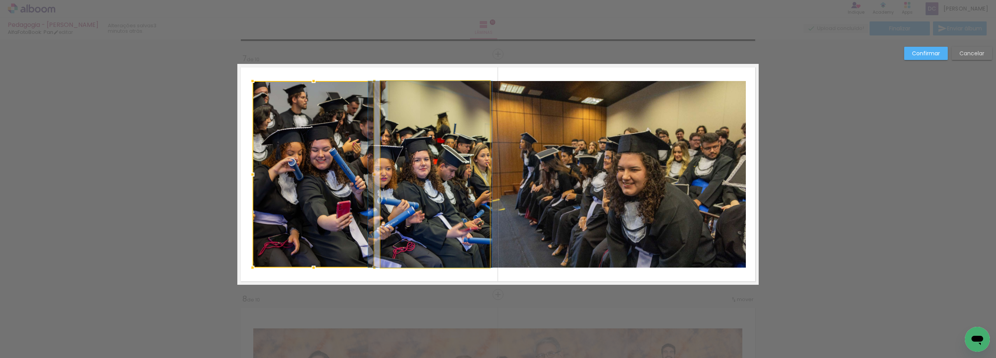
drag, startPoint x: 445, startPoint y: 153, endPoint x: 440, endPoint y: 153, distance: 4.3
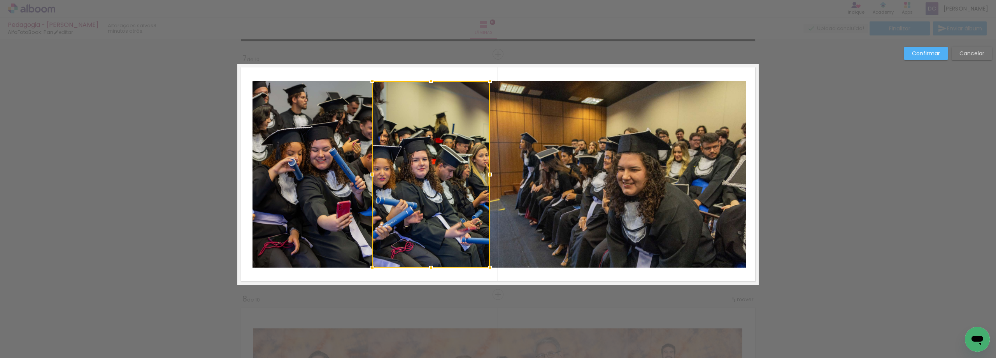
drag, startPoint x: 379, startPoint y: 179, endPoint x: 370, endPoint y: 179, distance: 8.2
click at [370, 179] on div at bounding box center [373, 175] width 16 height 16
click at [738, 155] on quentale-photo at bounding box center [617, 174] width 256 height 186
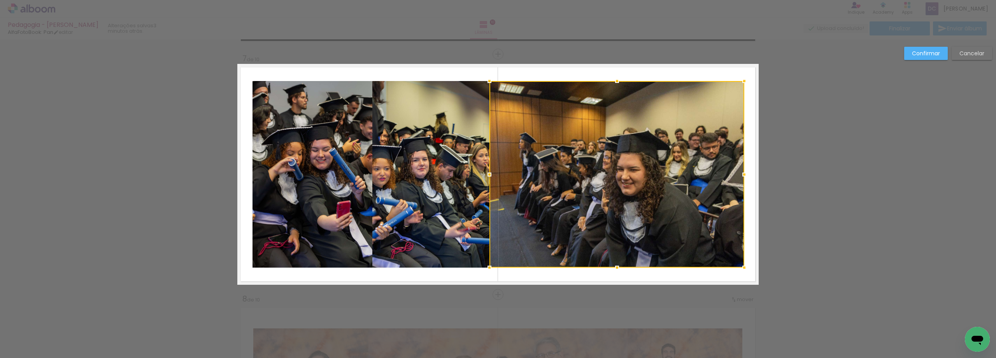
click at [739, 172] on div at bounding box center [745, 175] width 16 height 16
click at [0, 0] on slot "Confirmar" at bounding box center [0, 0] width 0 height 0
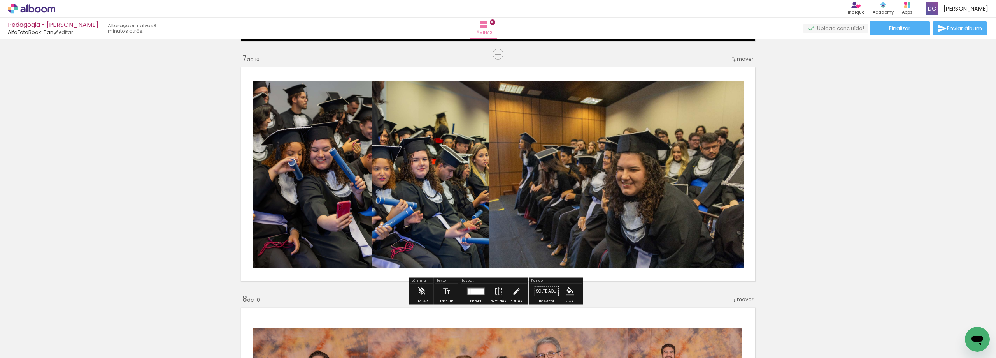
click at [566, 290] on iron-icon "color picker" at bounding box center [570, 291] width 9 height 9
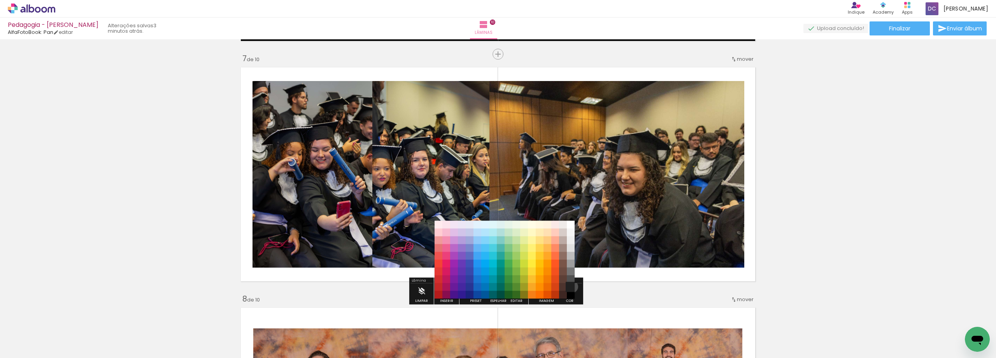
click at [569, 286] on paper-item "#212121" at bounding box center [571, 287] width 8 height 8
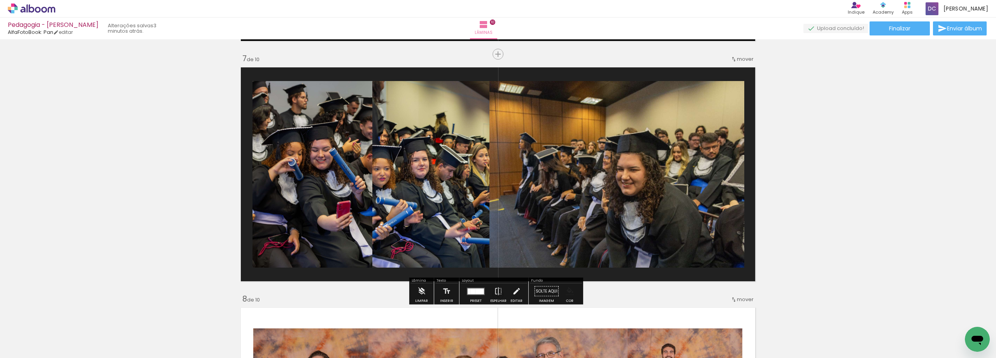
click at [567, 295] on iron-icon "color picker" at bounding box center [570, 291] width 9 height 9
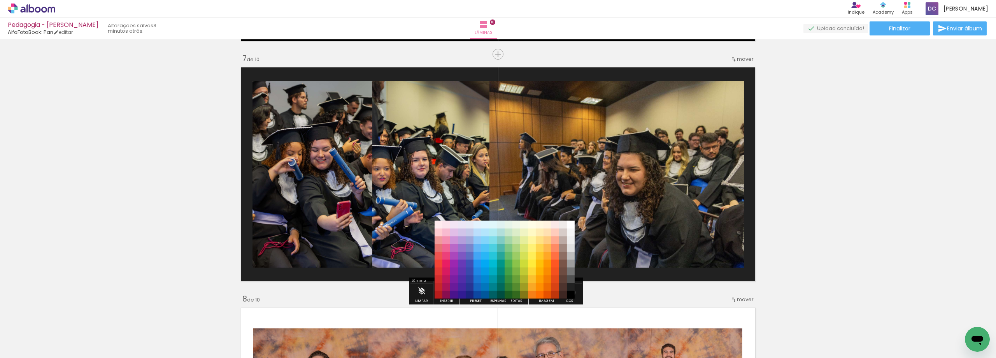
click at [569, 292] on paper-item "#000000" at bounding box center [571, 295] width 8 height 8
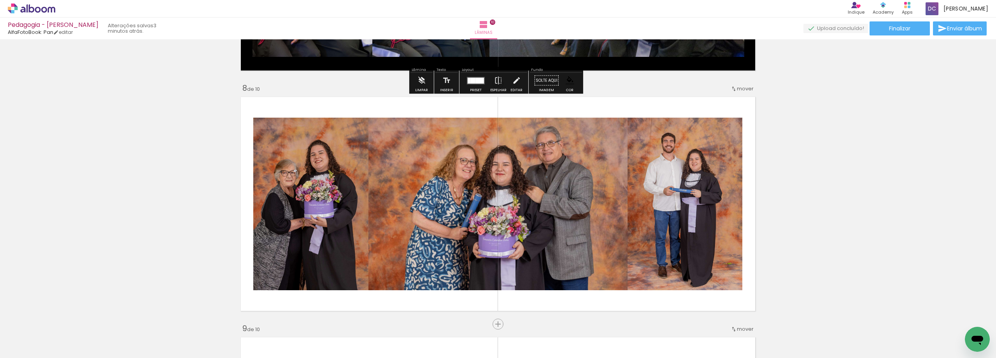
scroll to position [1672, 0]
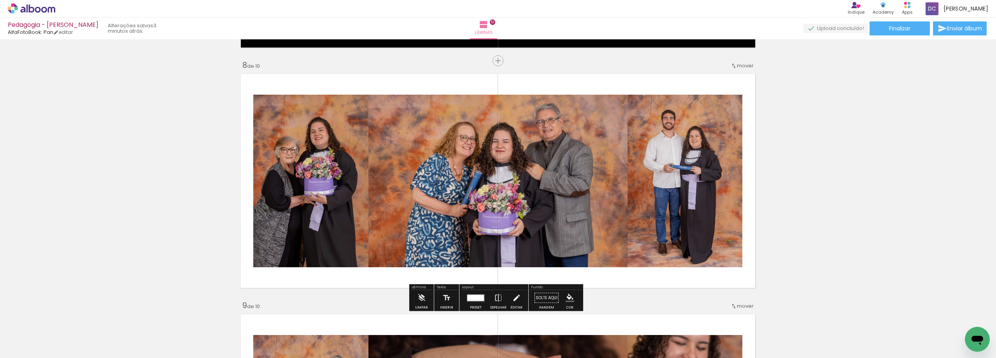
click at [566, 298] on iron-icon "color picker" at bounding box center [570, 297] width 9 height 9
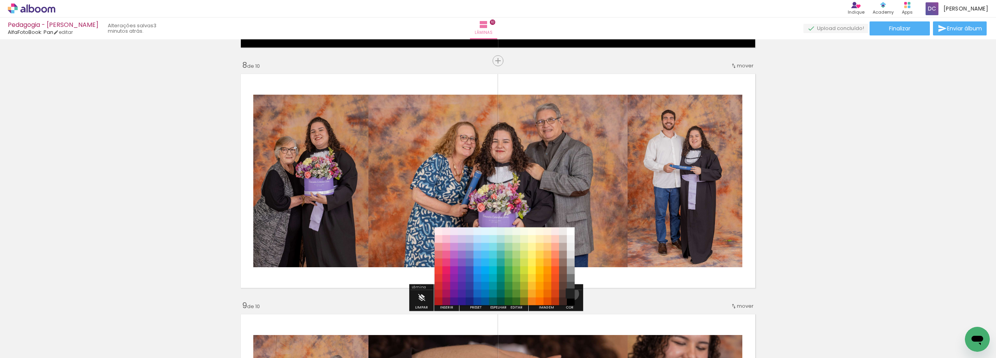
click at [570, 293] on paper-item "#212121" at bounding box center [571, 293] width 8 height 8
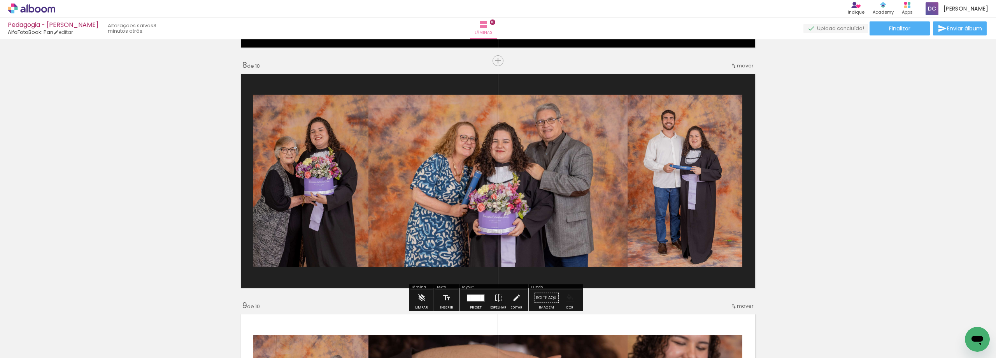
click at [570, 299] on iron-icon "color picker" at bounding box center [570, 297] width 9 height 9
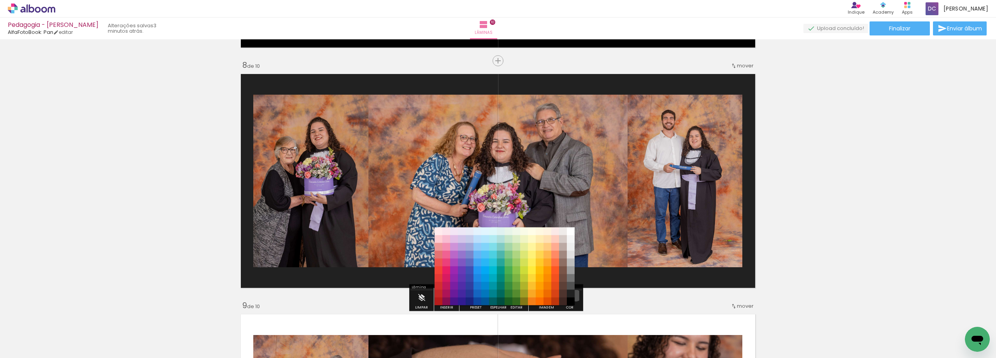
click at [573, 295] on paper-item "#212121" at bounding box center [571, 293] width 8 height 8
click at [571, 302] on paper-item "#000000" at bounding box center [571, 301] width 8 height 8
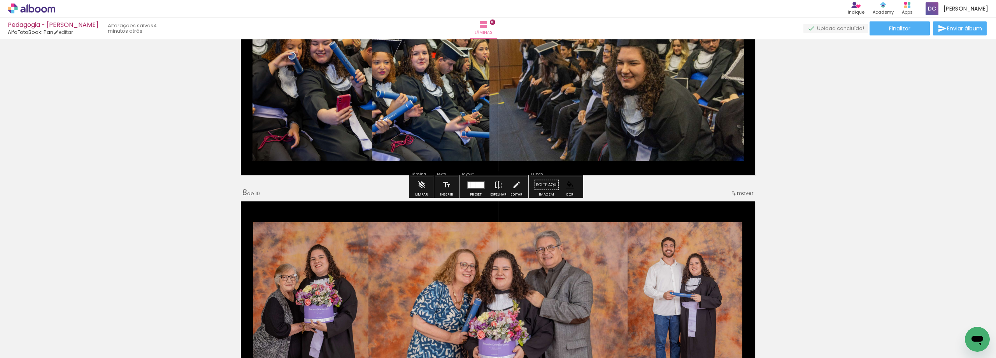
scroll to position [1555, 0]
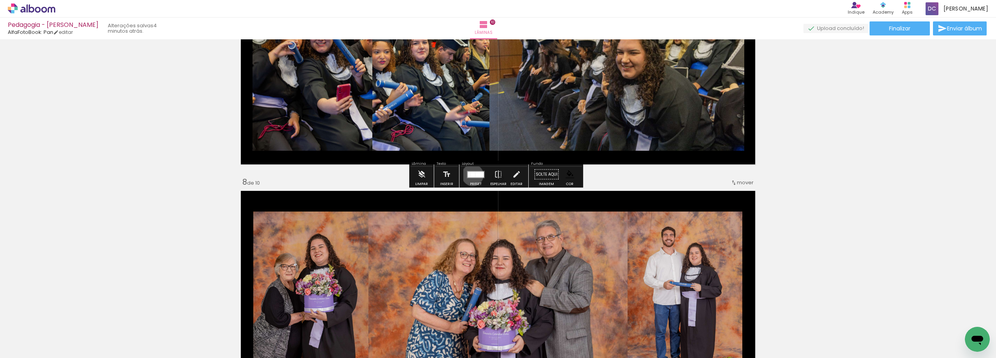
click at [471, 175] on div at bounding box center [473, 174] width 5 height 6
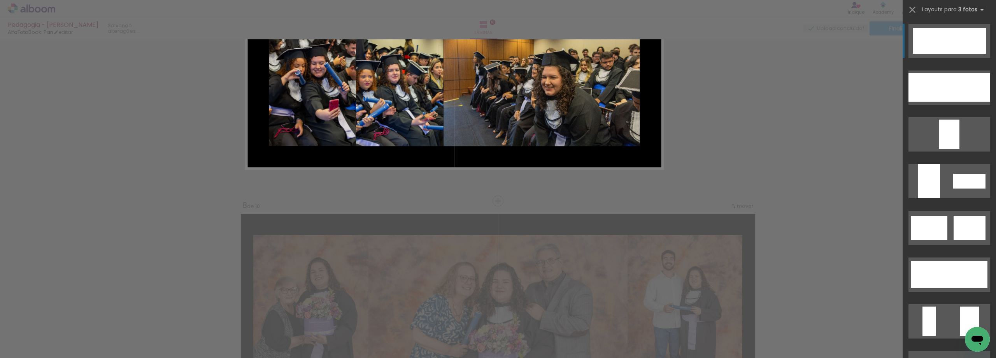
scroll to position [1438, 0]
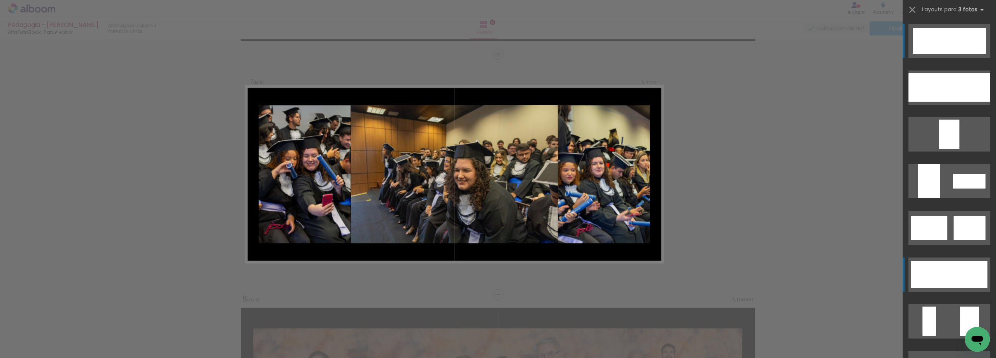
click at [939, 275] on div at bounding box center [949, 274] width 42 height 27
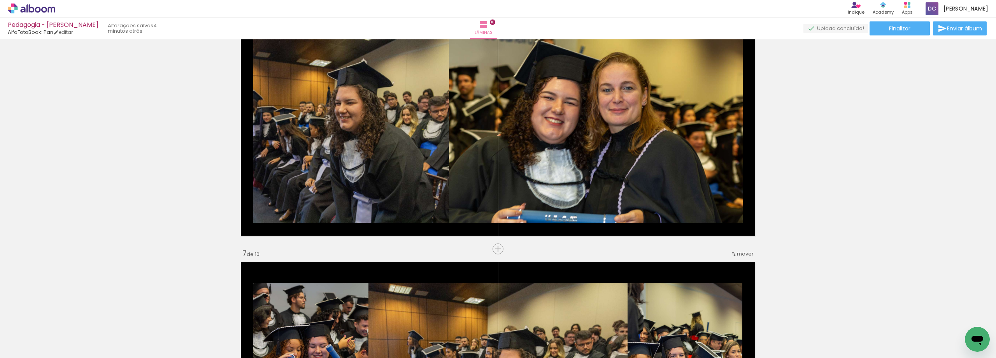
scroll to position [1205, 0]
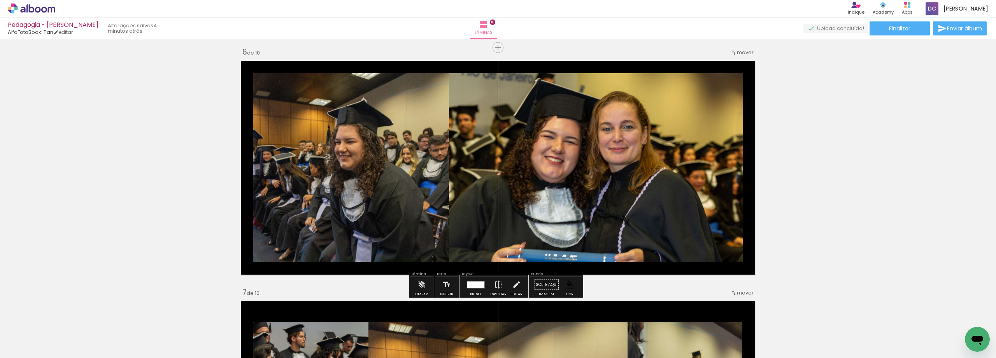
click at [476, 289] on div at bounding box center [475, 285] width 21 height 16
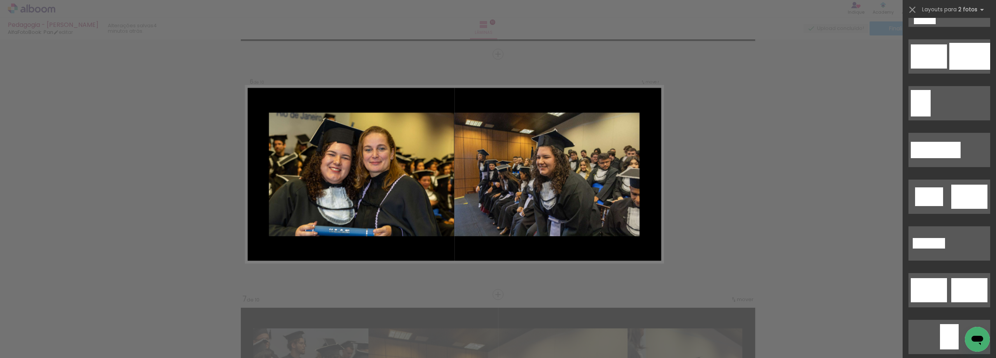
scroll to position [0, 0]
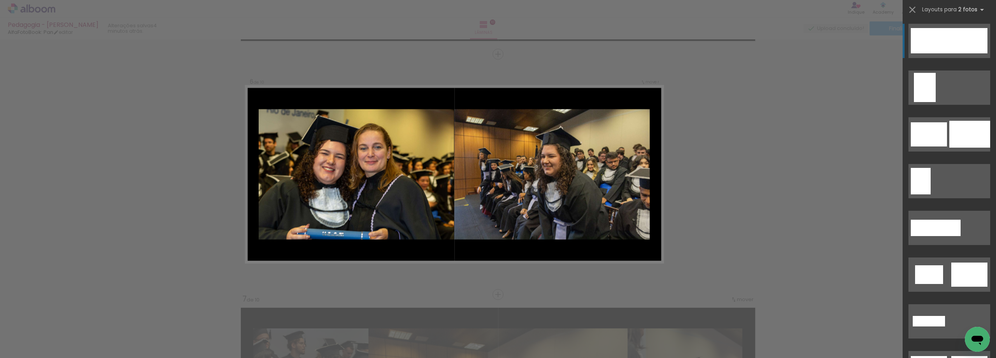
click at [949, 34] on div at bounding box center [968, 40] width 39 height 25
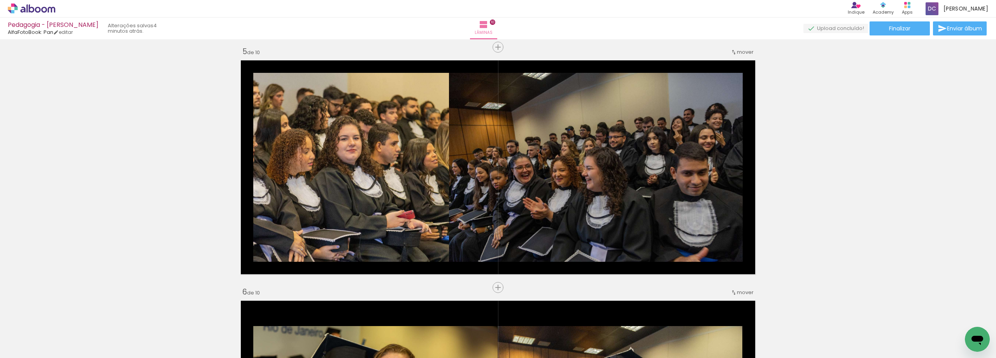
scroll to position [965, 0]
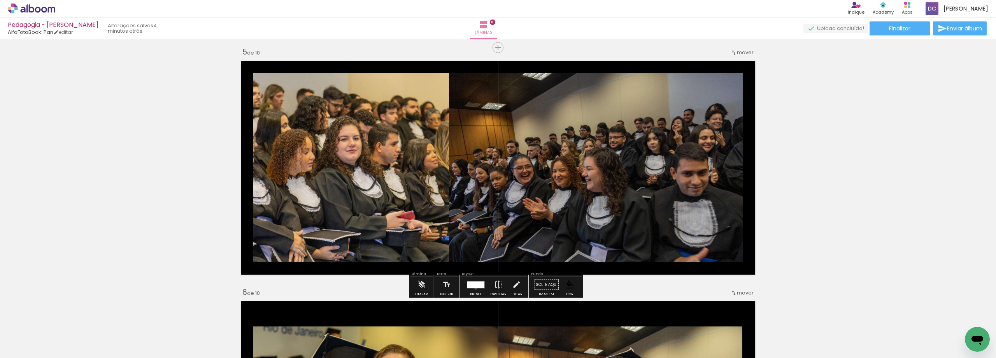
click at [474, 288] on div at bounding box center [475, 285] width 21 height 16
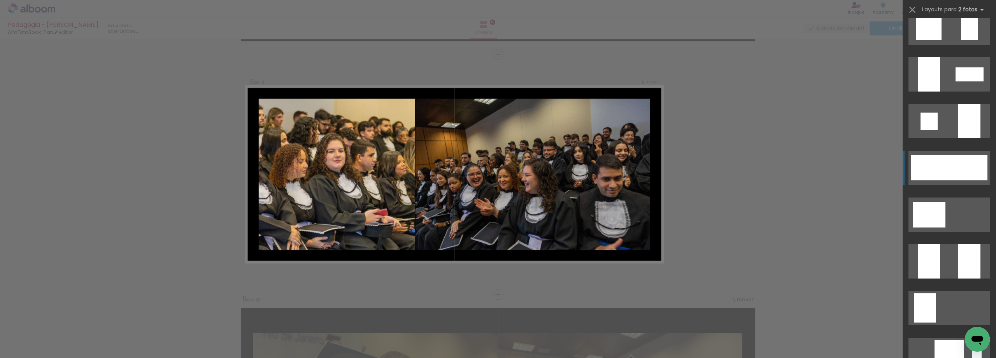
scroll to position [817, 0]
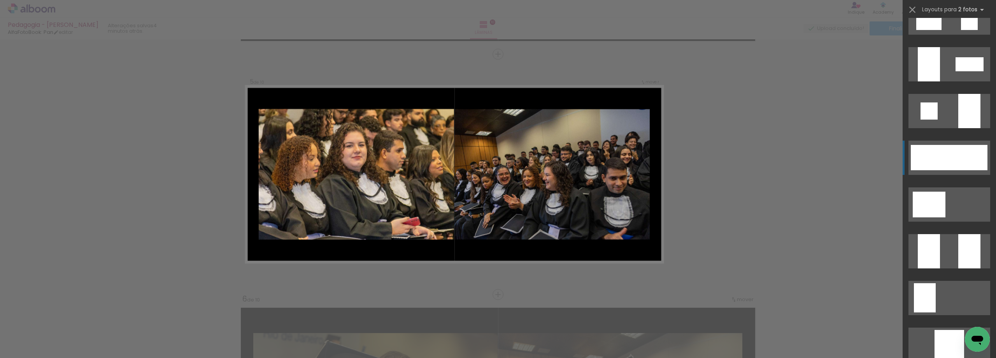
click at [950, 150] on div at bounding box center [968, 157] width 39 height 25
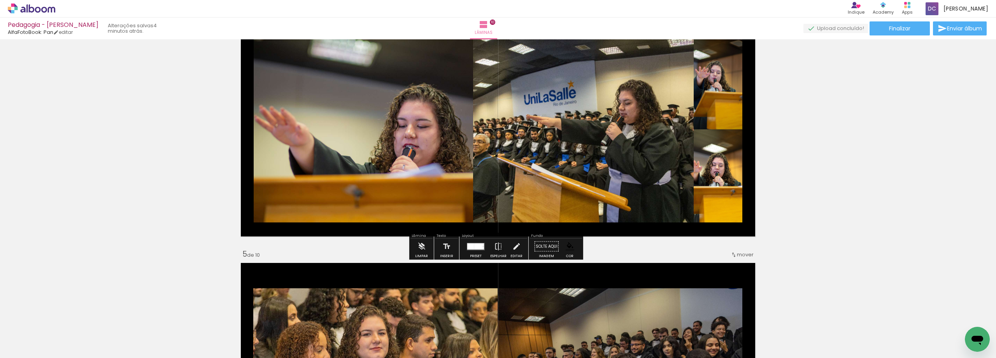
scroll to position [764, 0]
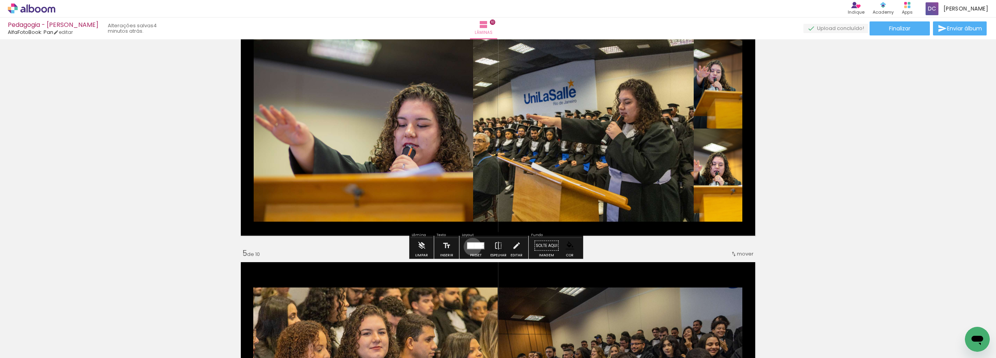
click at [471, 246] on div at bounding box center [470, 245] width 7 height 6
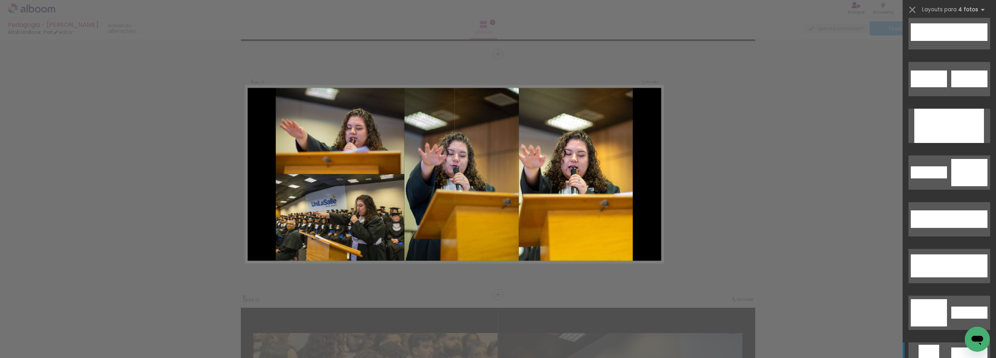
scroll to position [0, 0]
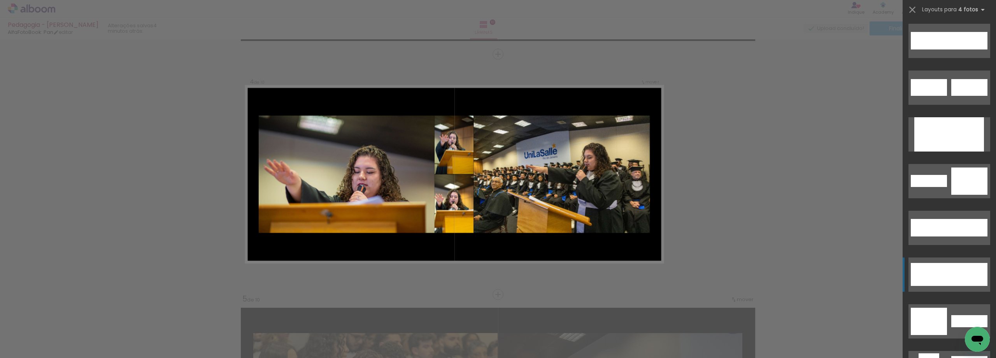
click at [959, 268] on div at bounding box center [970, 274] width 35 height 23
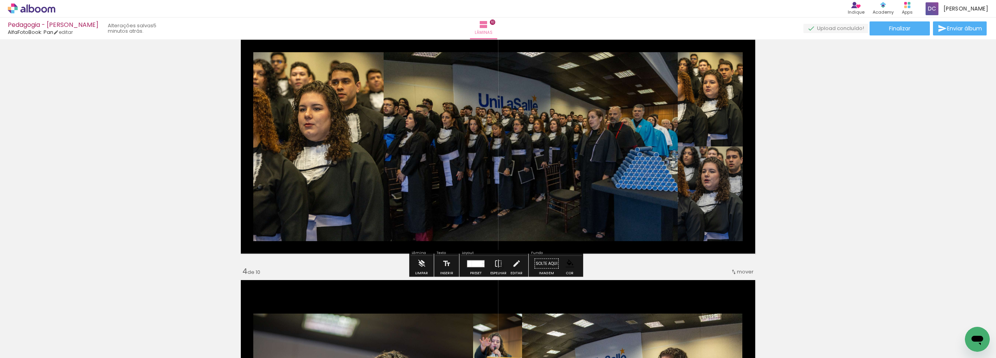
scroll to position [700, 0]
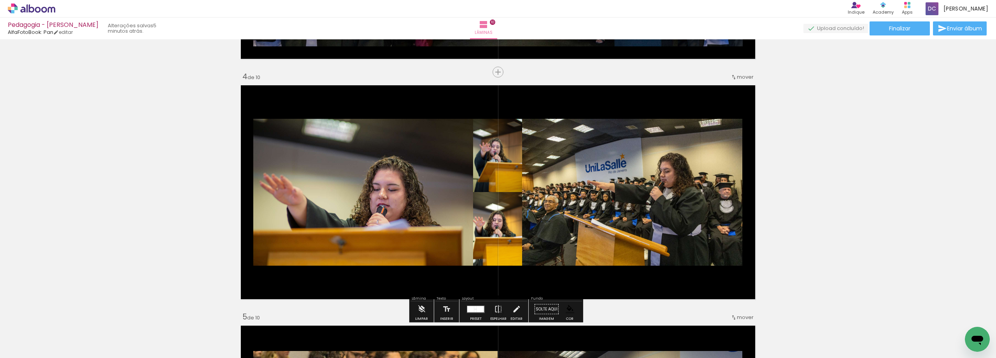
click at [471, 304] on div at bounding box center [475, 309] width 21 height 16
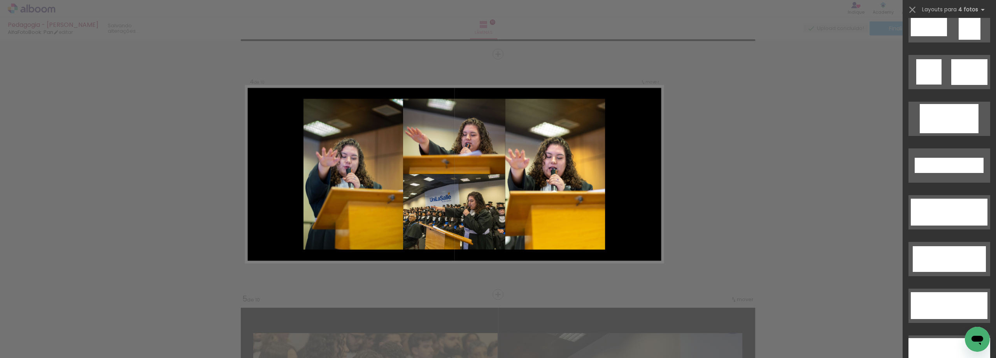
scroll to position [2296, 0]
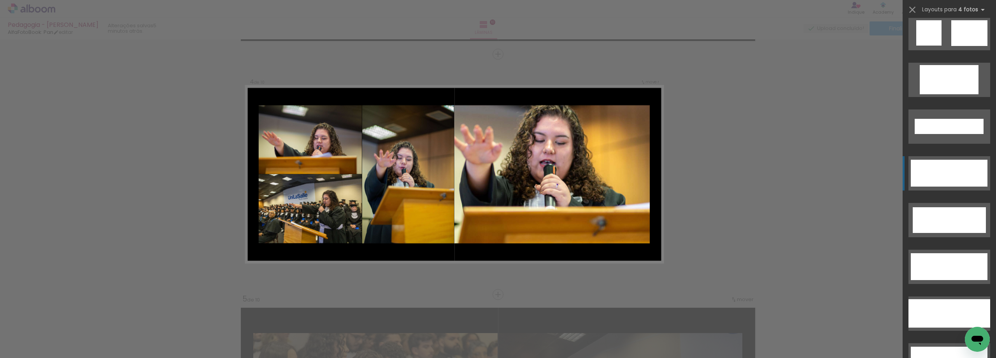
click at [943, 167] on div at bounding box center [939, 173] width 19 height 27
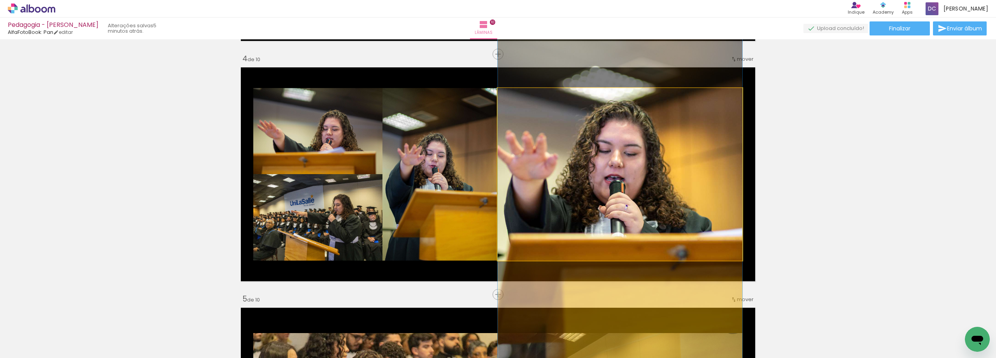
drag, startPoint x: 632, startPoint y: 167, endPoint x: 643, endPoint y: 186, distance: 21.6
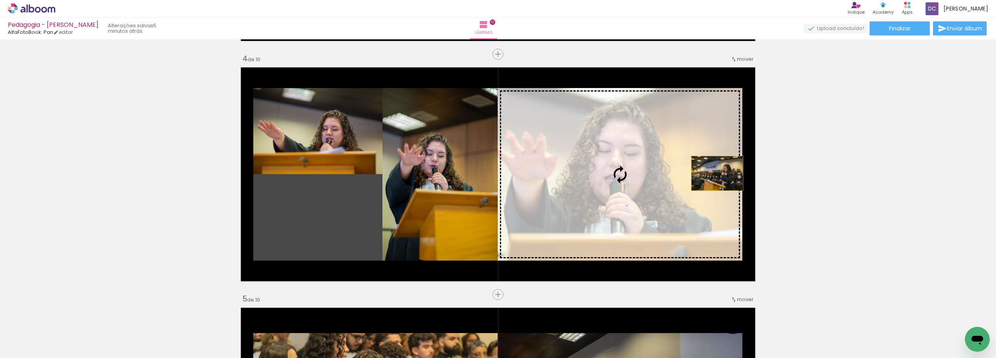
drag, startPoint x: 361, startPoint y: 198, endPoint x: 714, endPoint y: 173, distance: 354.6
click at [0, 0] on slot at bounding box center [0, 0] width 0 height 0
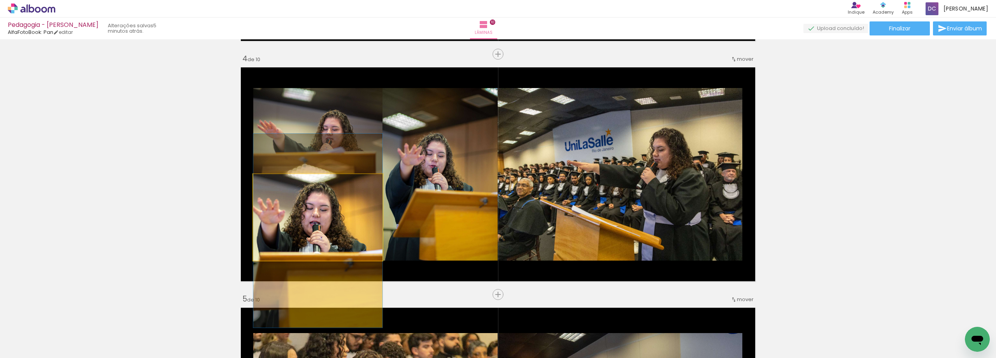
drag, startPoint x: 358, startPoint y: 202, endPoint x: 358, endPoint y: 216, distance: 13.2
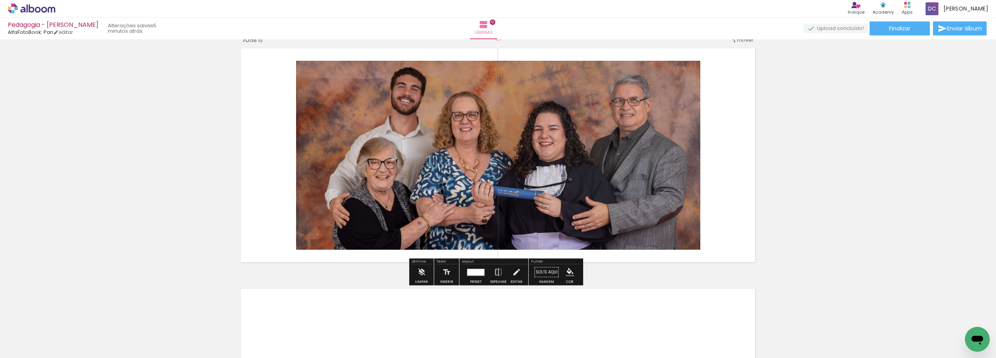
scroll to position [2246, 0]
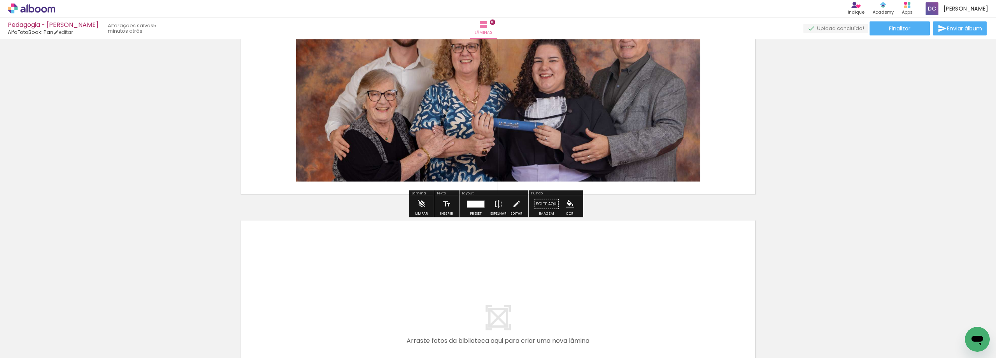
click at [570, 205] on iron-icon "color picker" at bounding box center [570, 204] width 9 height 9
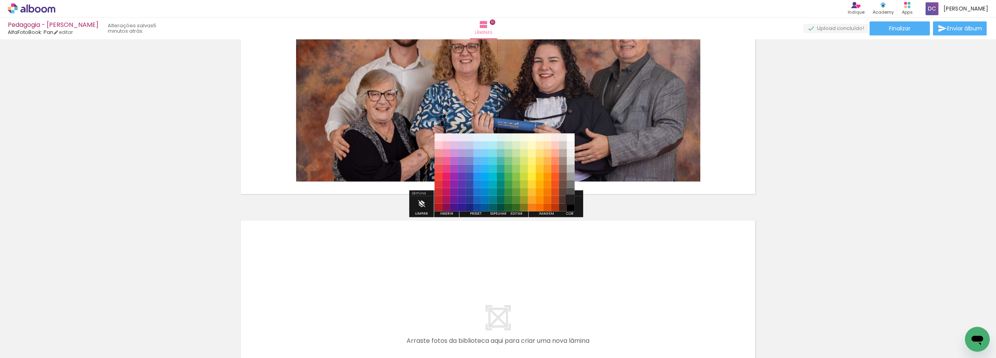
click at [570, 200] on paper-item "#212121" at bounding box center [571, 200] width 8 height 8
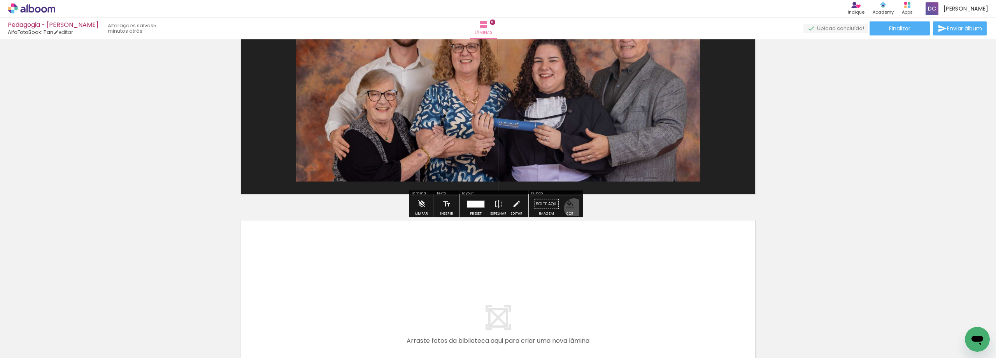
click at [571, 208] on paper-menu-button "#ffebee #ffcdd2 #ef9a9a #e57373 #ef5350 #f44336 #e53935 #d32f2f #c62828 #b71c1c…" at bounding box center [570, 203] width 15 height 15
click at [569, 207] on iron-icon "color picker" at bounding box center [570, 204] width 9 height 9
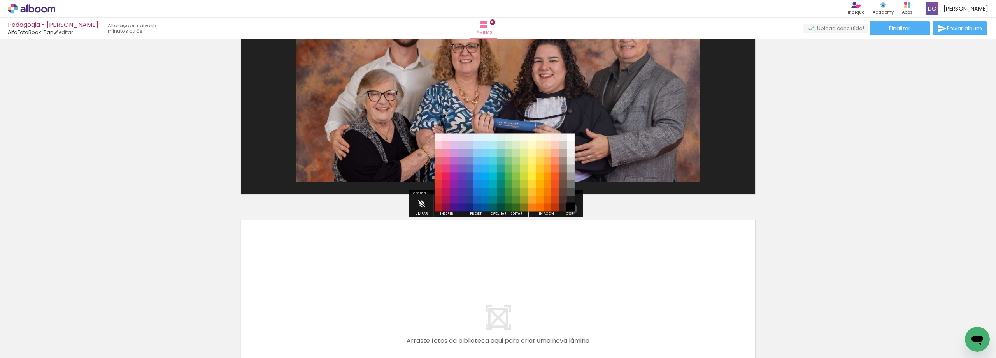
click at [569, 209] on paper-item "#000000" at bounding box center [571, 207] width 8 height 8
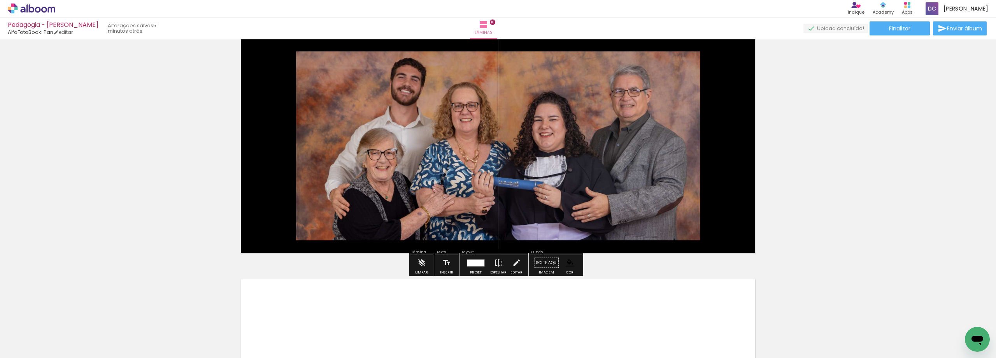
scroll to position [2129, 0]
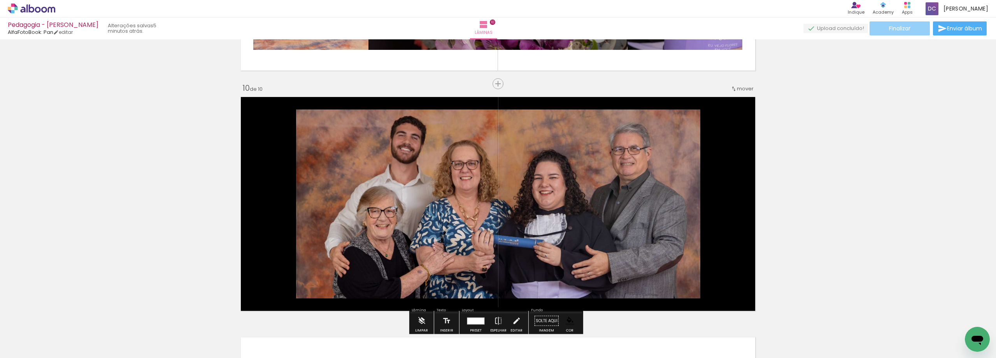
click at [907, 27] on span "Finalizar" at bounding box center [899, 28] width 21 height 5
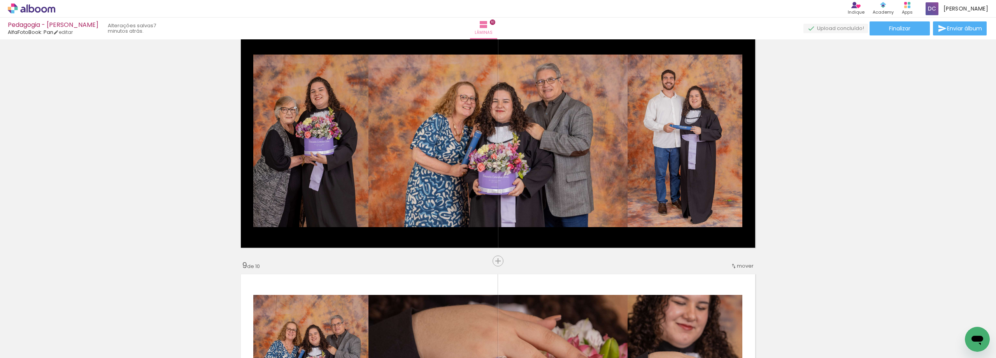
scroll to position [1984, 0]
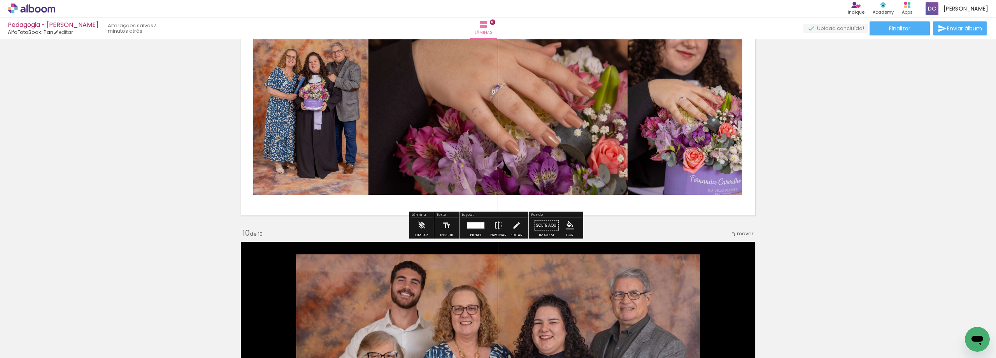
click at [566, 223] on iron-icon "color picker" at bounding box center [570, 225] width 9 height 9
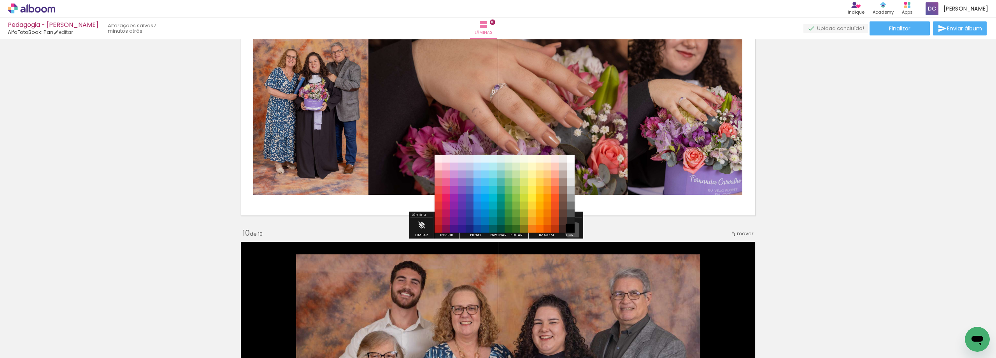
click at [572, 231] on paper-item "#000000" at bounding box center [571, 229] width 8 height 8
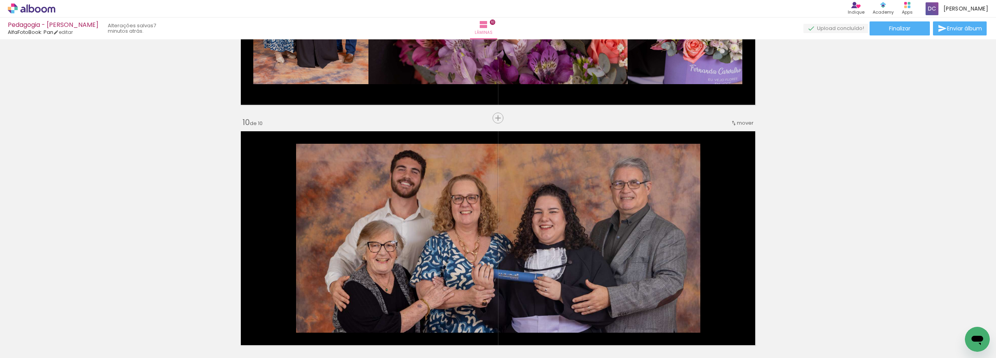
scroll to position [2090, 0]
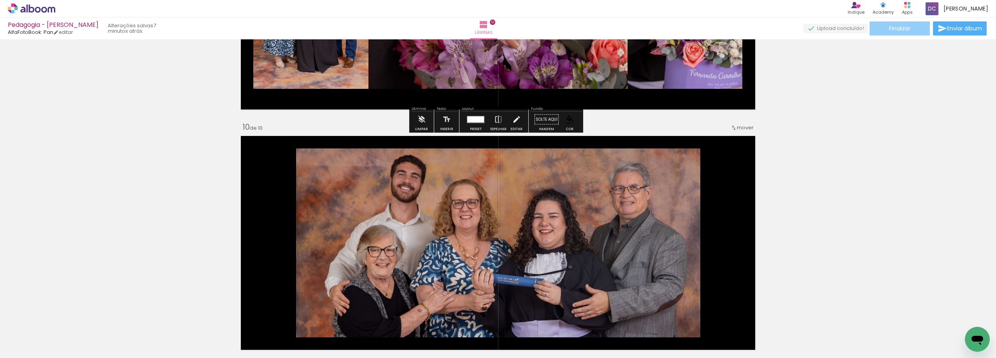
click at [895, 35] on paper-button "Finalizar" at bounding box center [900, 28] width 60 height 14
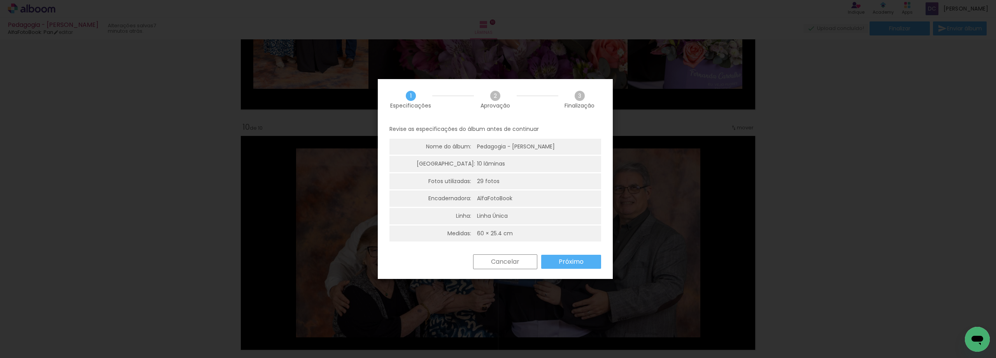
click at [589, 259] on paper-button "Próximo" at bounding box center [571, 261] width 60 height 14
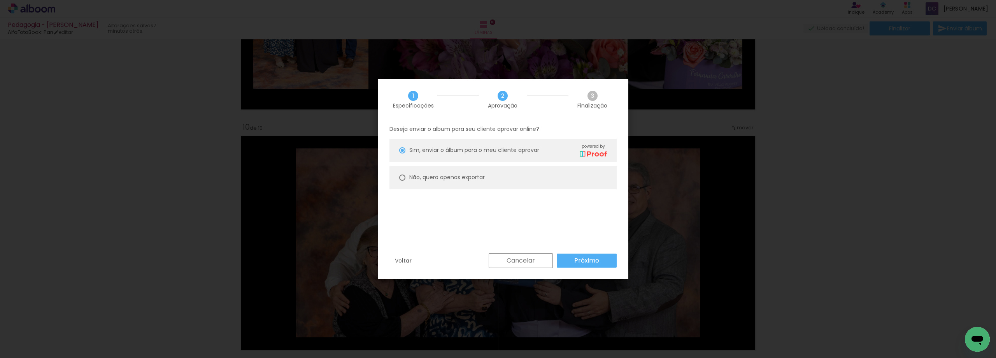
click at [0, 0] on slot "Próximo" at bounding box center [0, 0] width 0 height 0
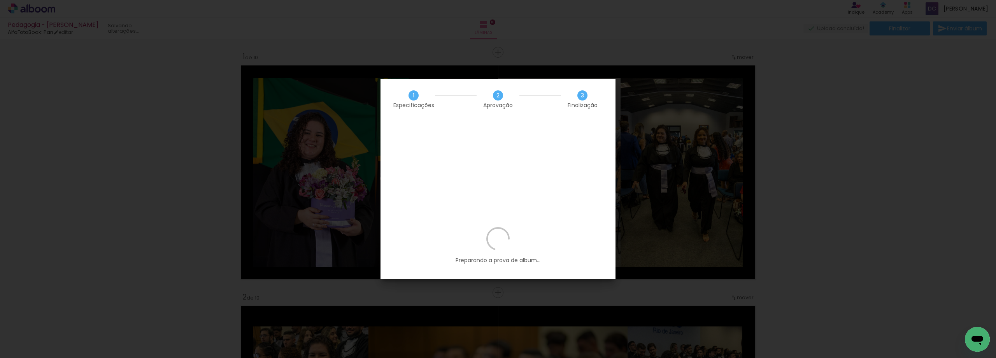
scroll to position [2090, 0]
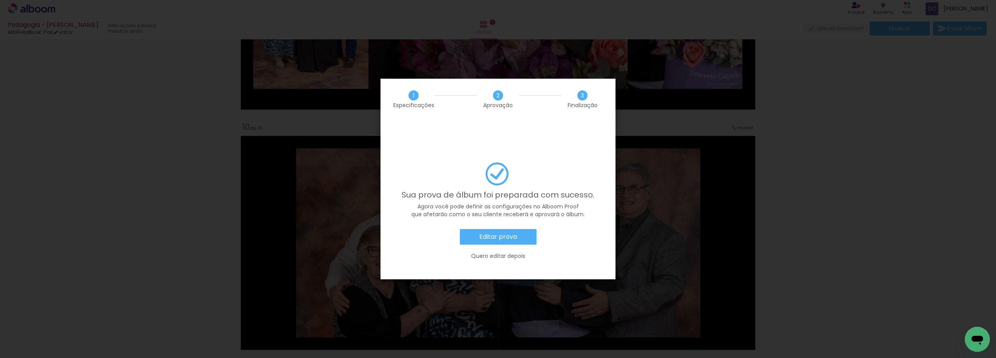
click at [0, 0] on slot "Editar prova" at bounding box center [0, 0] width 0 height 0
